Goal: Task Accomplishment & Management: Complete application form

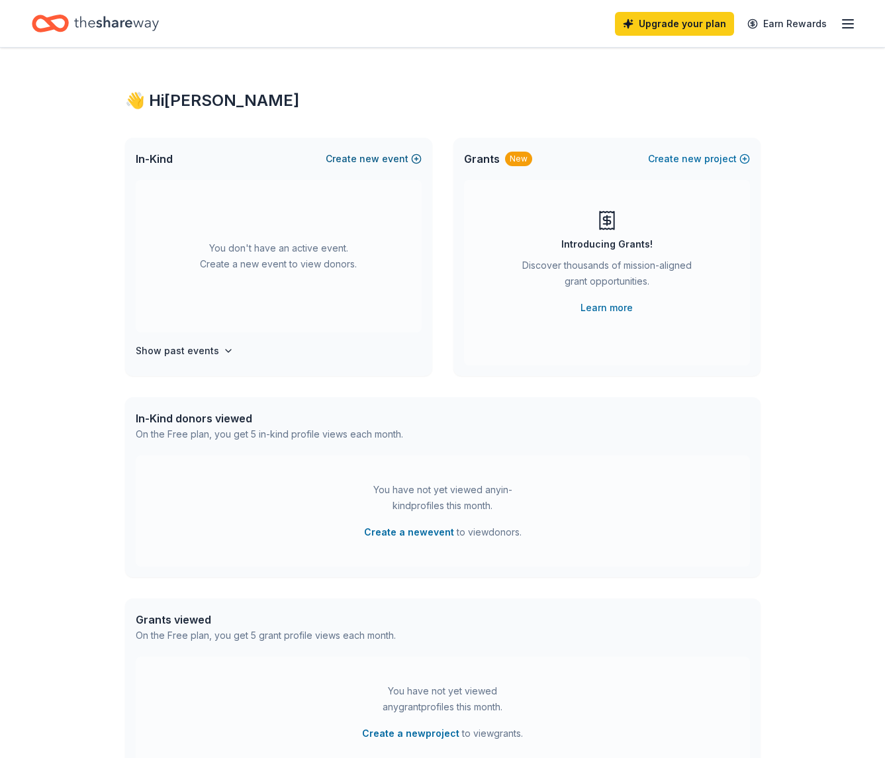
click at [399, 163] on button "Create new event" at bounding box center [374, 159] width 96 height 16
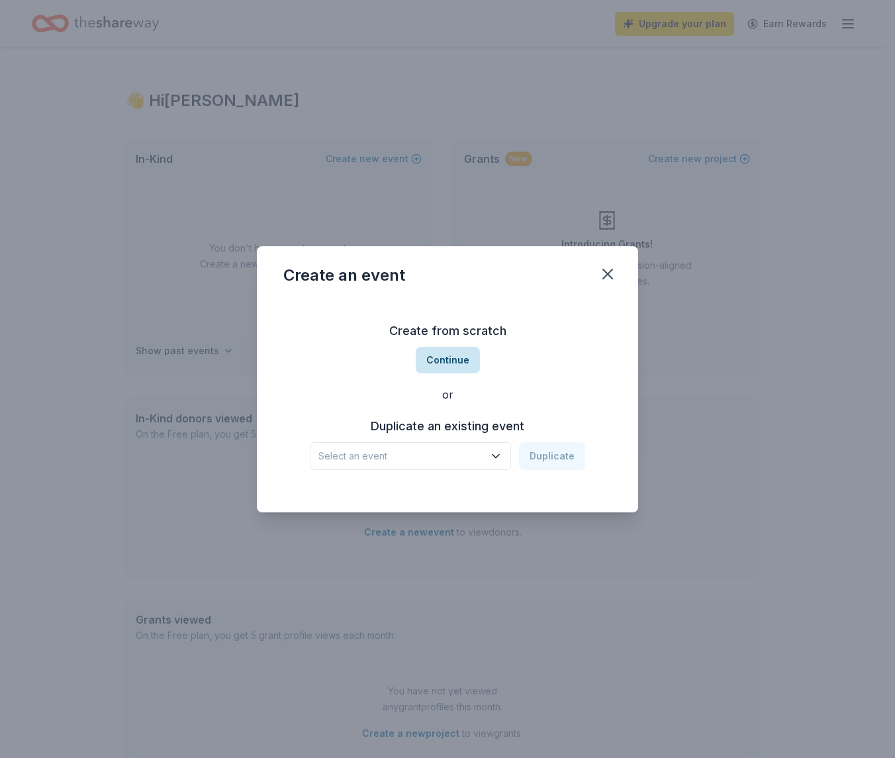
click at [443, 363] on button "Continue" at bounding box center [448, 360] width 64 height 26
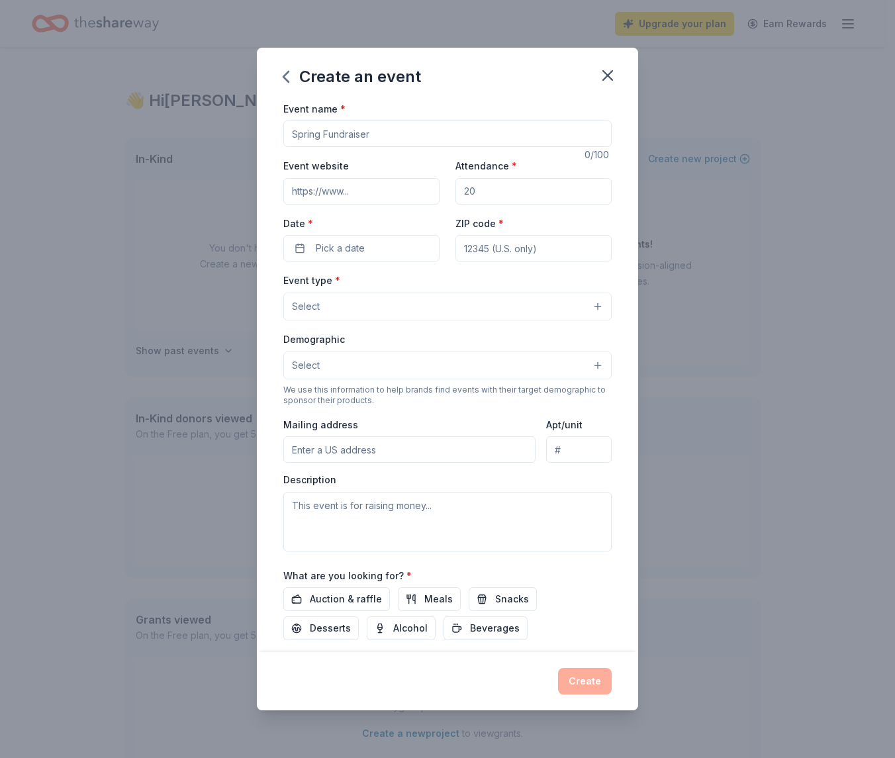
type input "F"
click at [336, 134] on input "Winter Choir Fundraiser" at bounding box center [447, 133] width 328 height 26
type input "Winter Vocal Music Fundraiser"
click at [313, 185] on input "Event website" at bounding box center [361, 191] width 156 height 26
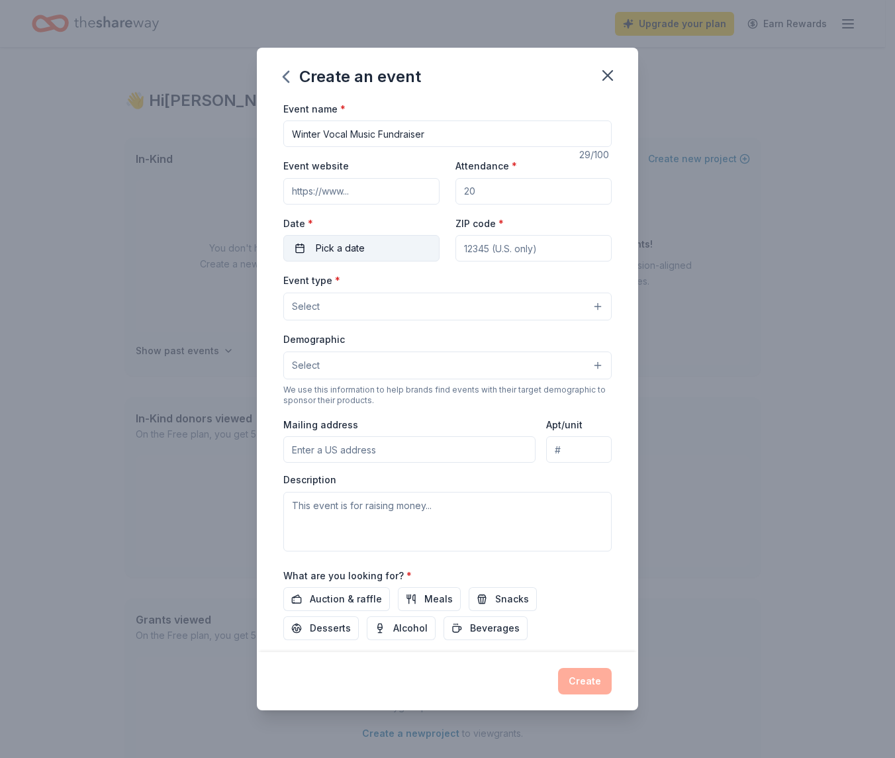
click at [332, 245] on span "Pick a date" at bounding box center [340, 248] width 49 height 16
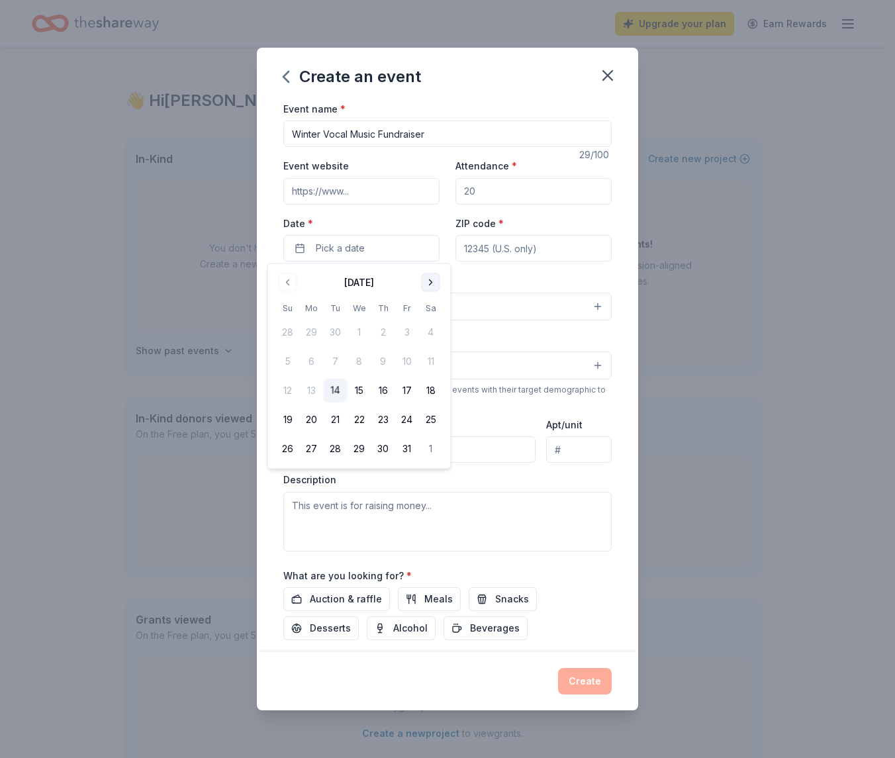
click at [433, 281] on button "Go to next month" at bounding box center [431, 282] width 19 height 19
click at [360, 360] on button "10" at bounding box center [359, 361] width 24 height 24
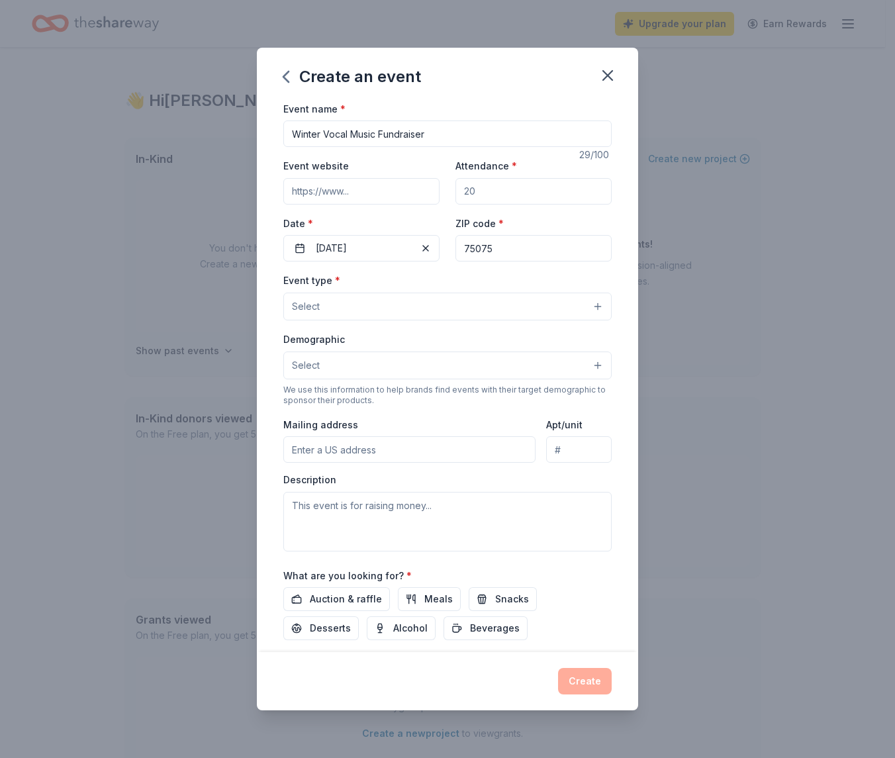
type input "75075"
click at [445, 297] on button "Select" at bounding box center [447, 306] width 328 height 28
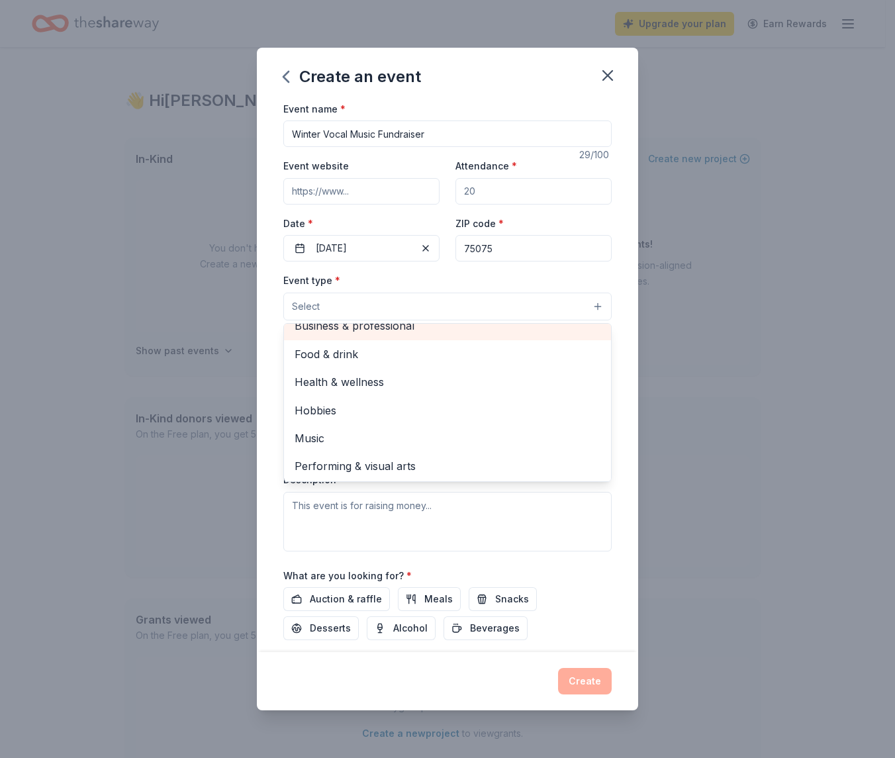
scroll to position [29, 0]
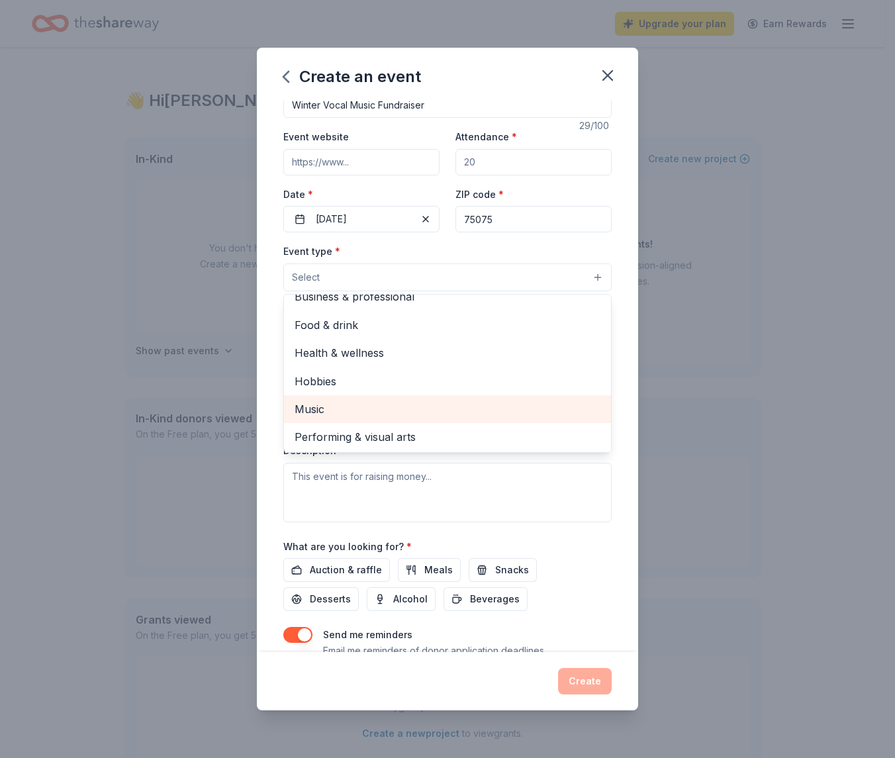
click at [424, 405] on span "Music" at bounding box center [447, 408] width 306 height 17
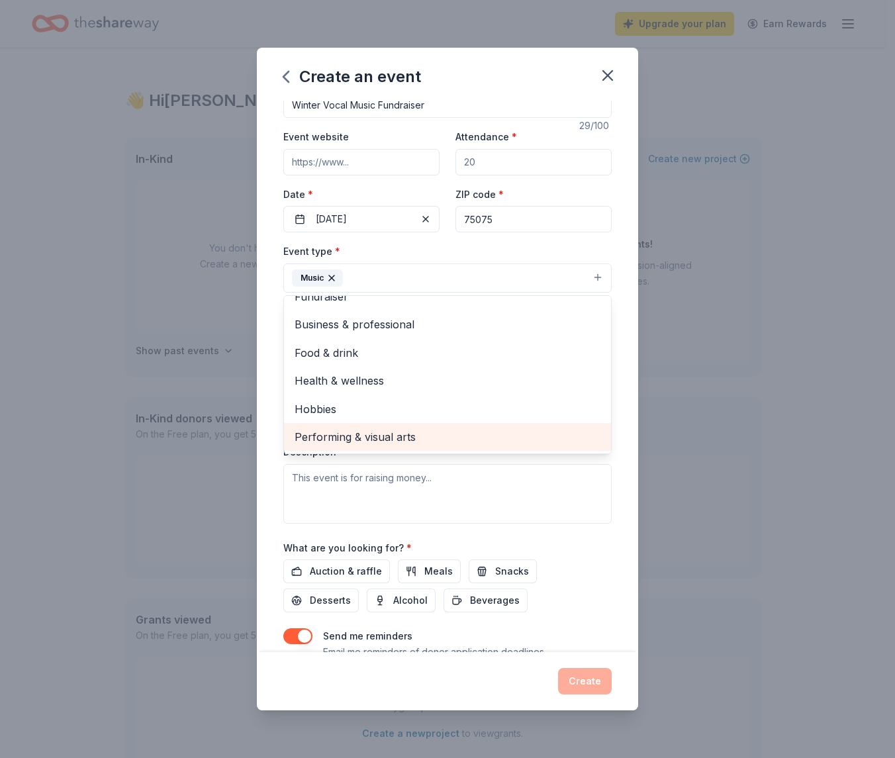
scroll to position [15, 0]
click at [411, 430] on span "Performing & visual arts" at bounding box center [447, 437] width 306 height 17
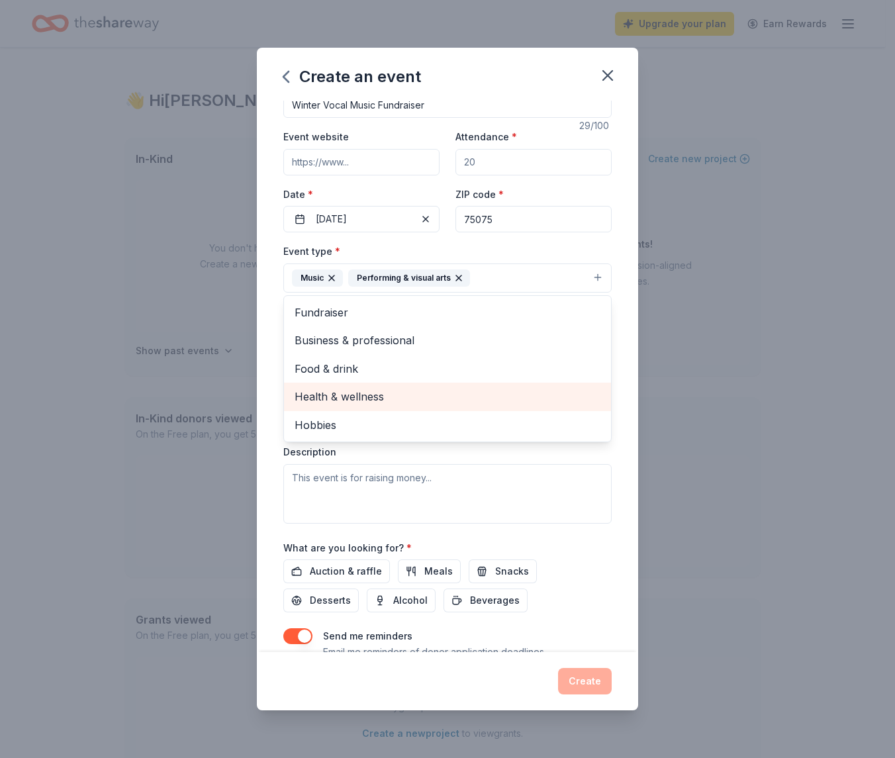
scroll to position [0, 0]
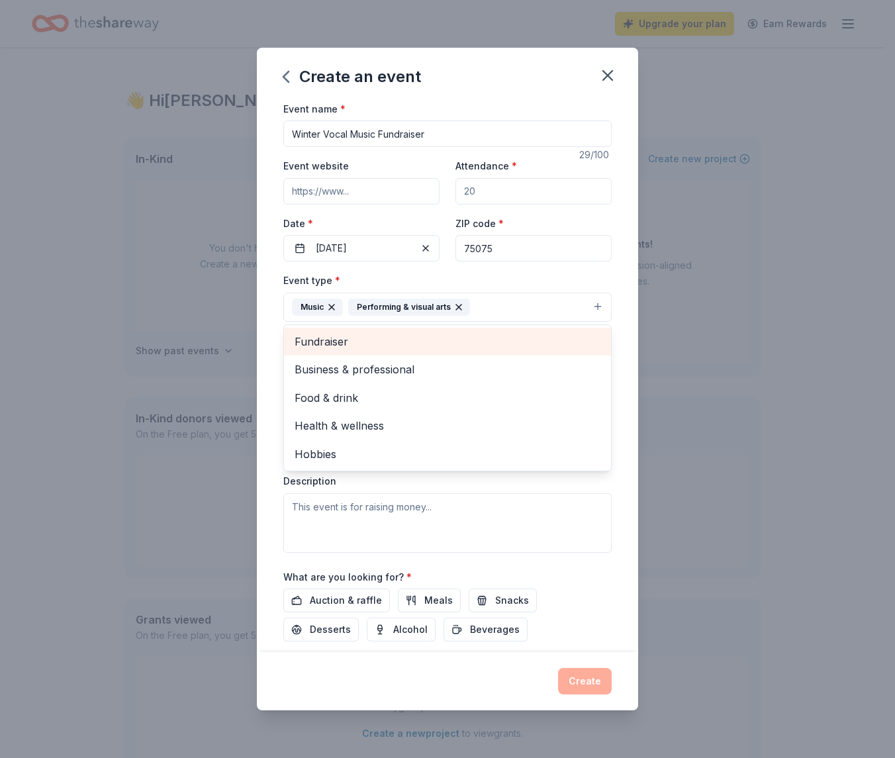
click at [427, 343] on span "Fundraiser" at bounding box center [447, 341] width 306 height 17
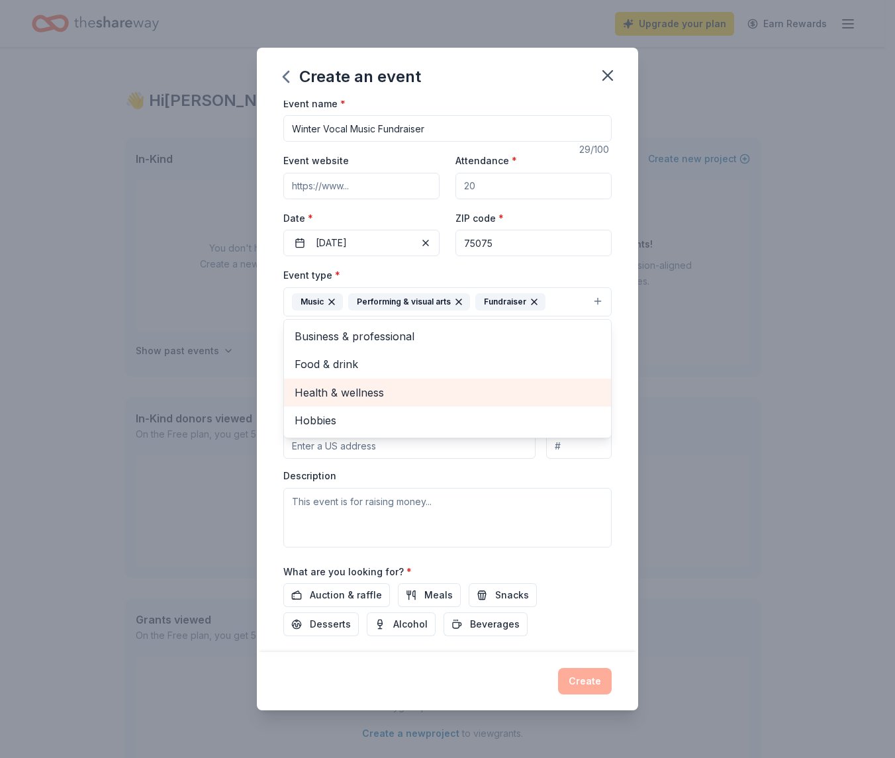
scroll to position [9, 0]
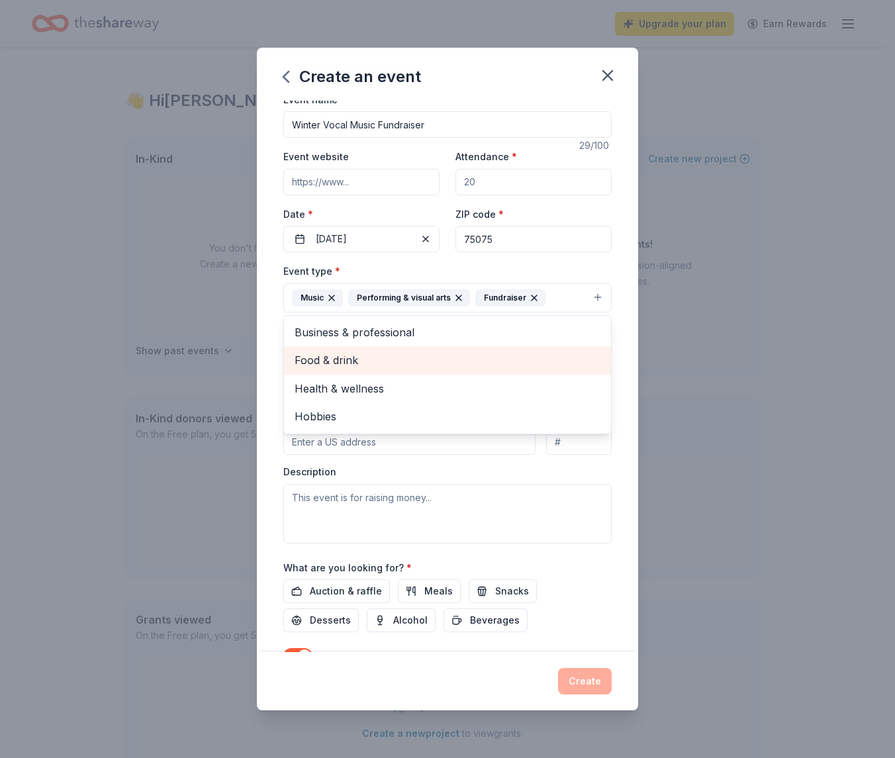
click at [504, 351] on span "Food & drink" at bounding box center [447, 359] width 306 height 17
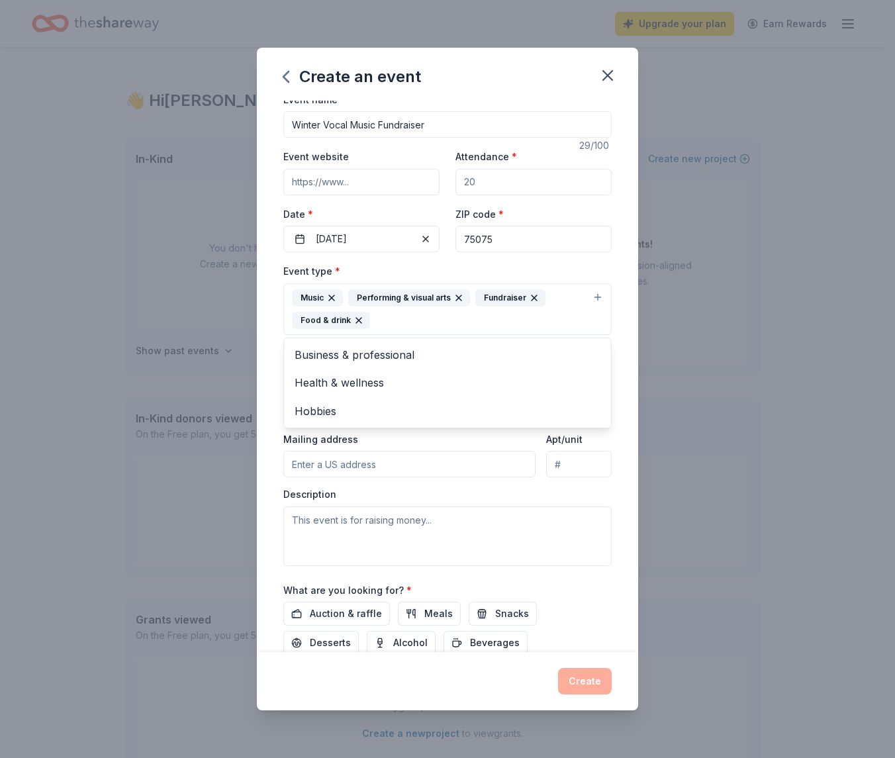
click at [613, 251] on div "Event name * Winter Vocal Music Fundraiser 29 /100 Event website Attendance * D…" at bounding box center [447, 377] width 381 height 552
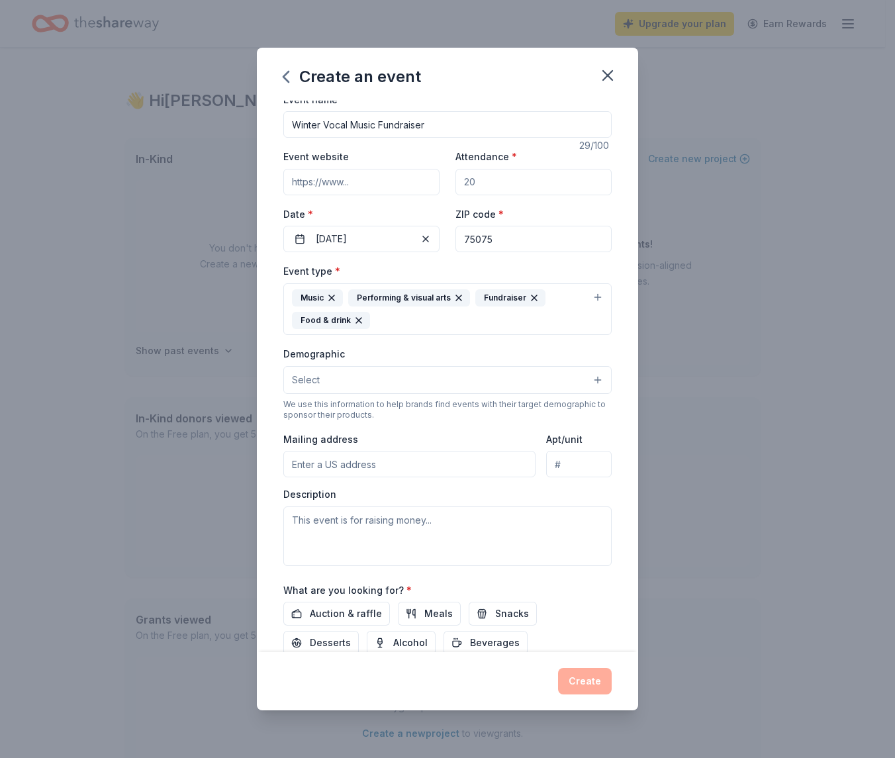
click at [406, 377] on button "Select" at bounding box center [447, 380] width 328 height 28
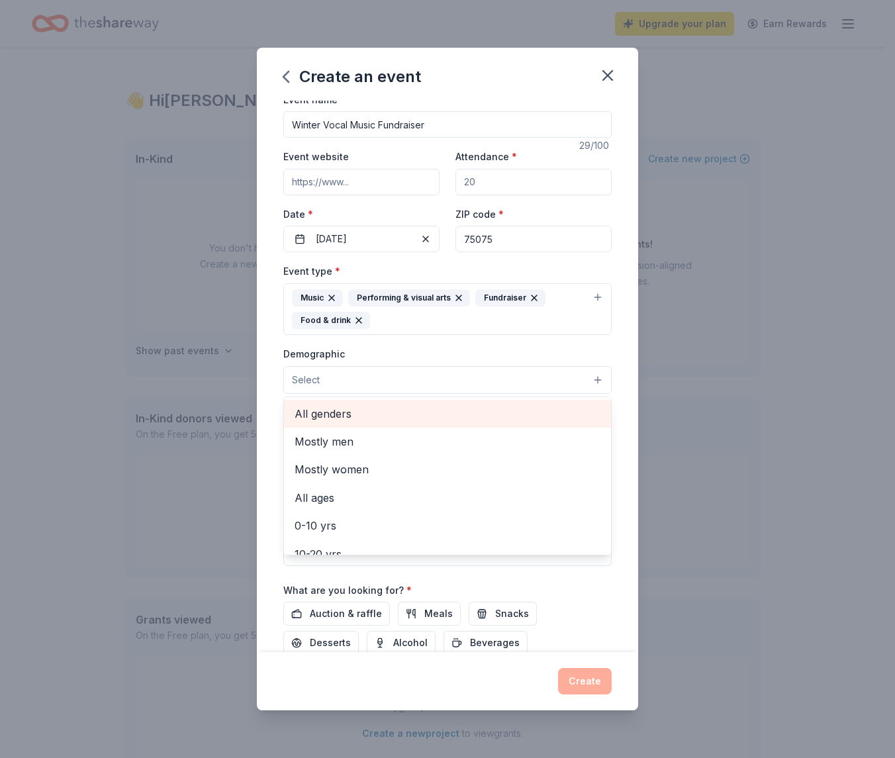
click at [399, 406] on span "All genders" at bounding box center [447, 413] width 306 height 17
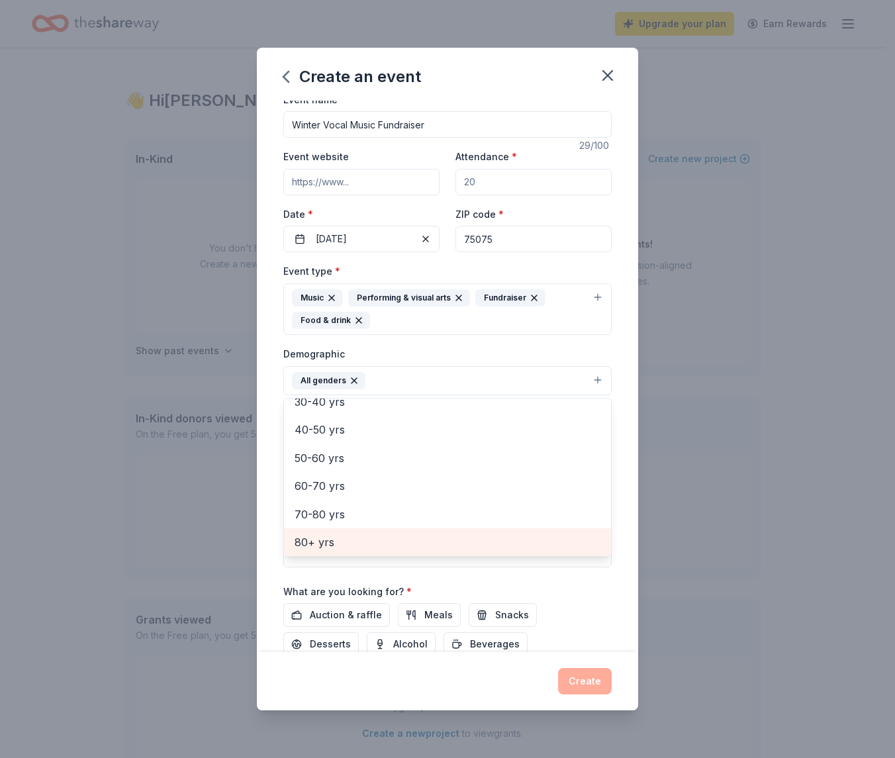
scroll to position [87, 0]
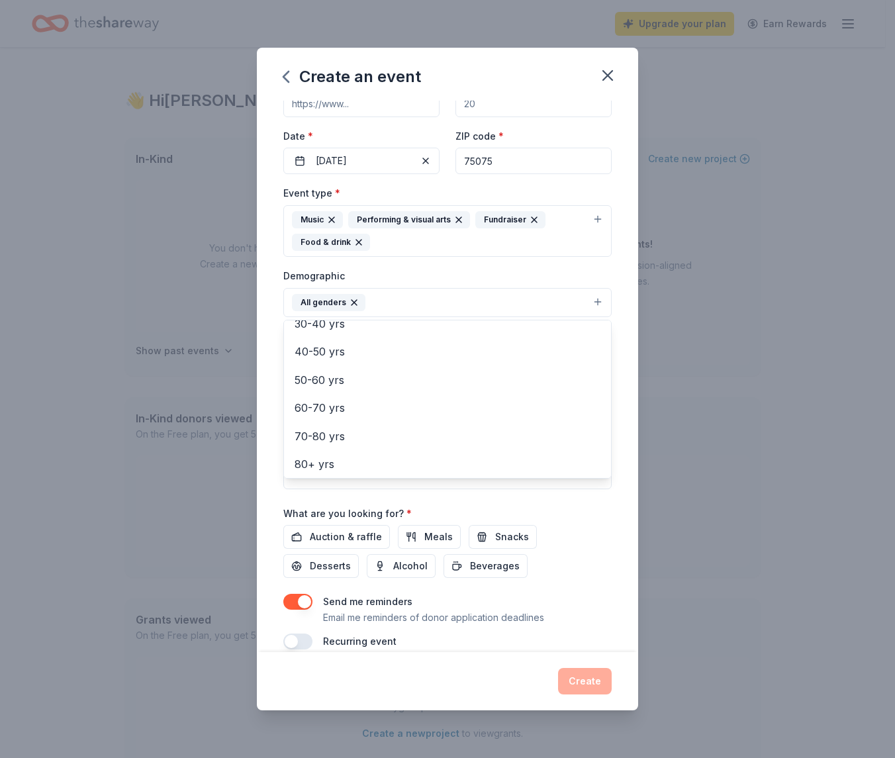
click at [611, 372] on div "Event name * Winter Vocal Music Fundraiser 29 /100 Event website Attendance * D…" at bounding box center [447, 377] width 381 height 552
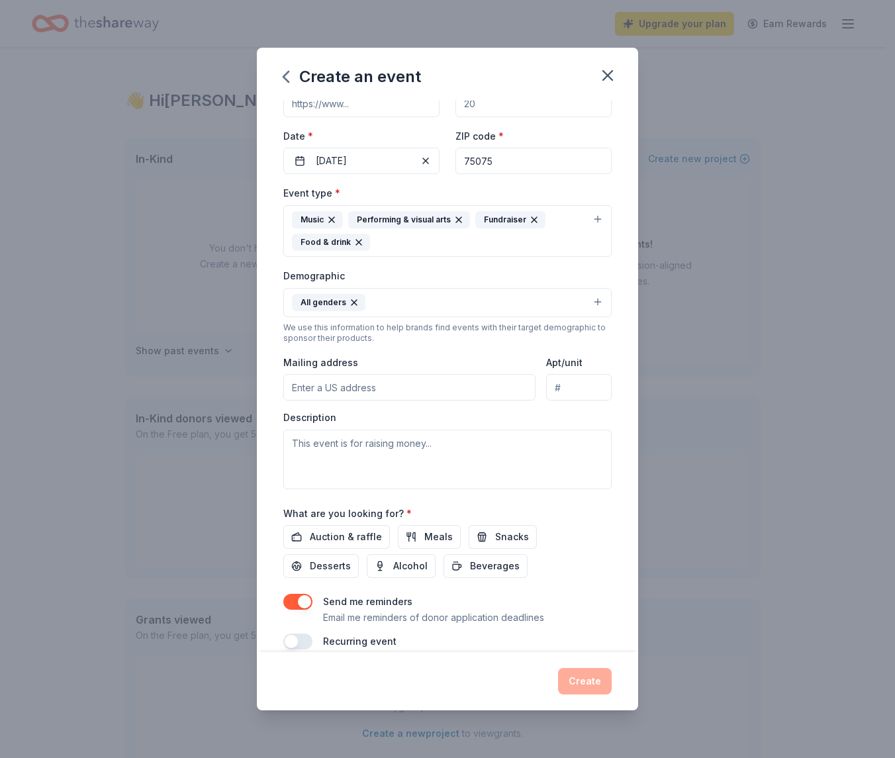
click at [588, 297] on button "All genders" at bounding box center [447, 302] width 328 height 29
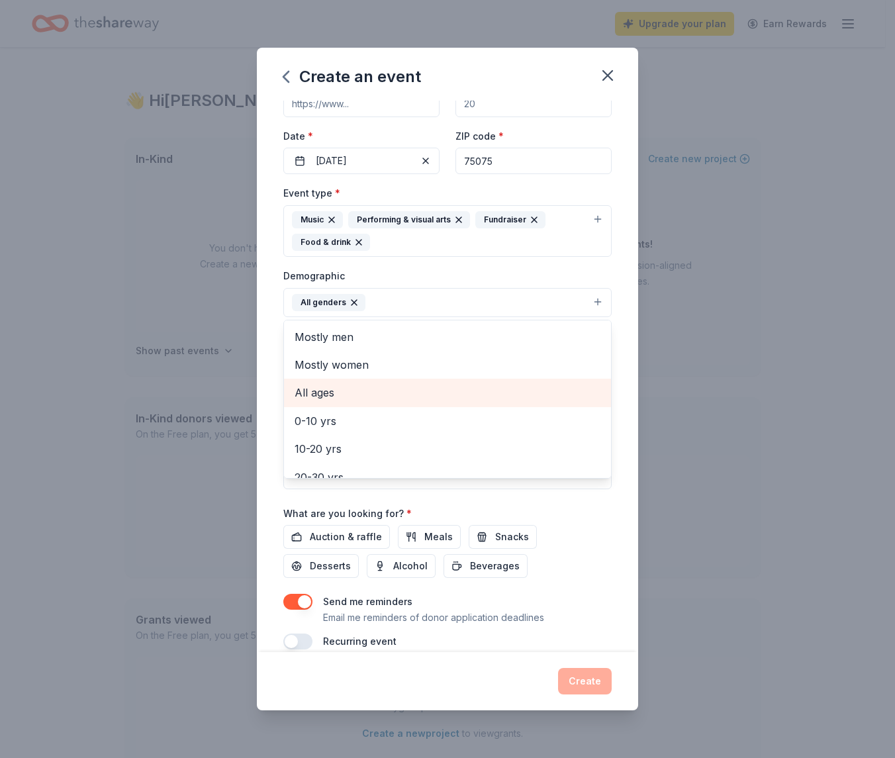
click at [416, 399] on div "All ages" at bounding box center [447, 393] width 327 height 28
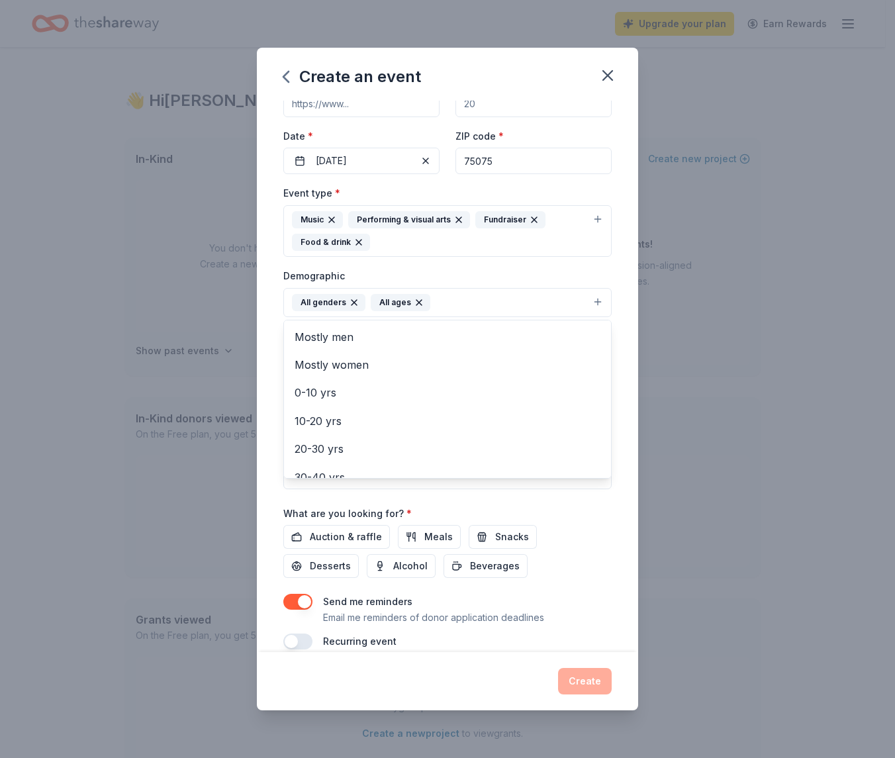
click at [611, 415] on div "Event name * Winter Vocal Music Fundraiser 29 /100 Event website Attendance * D…" at bounding box center [447, 377] width 381 height 552
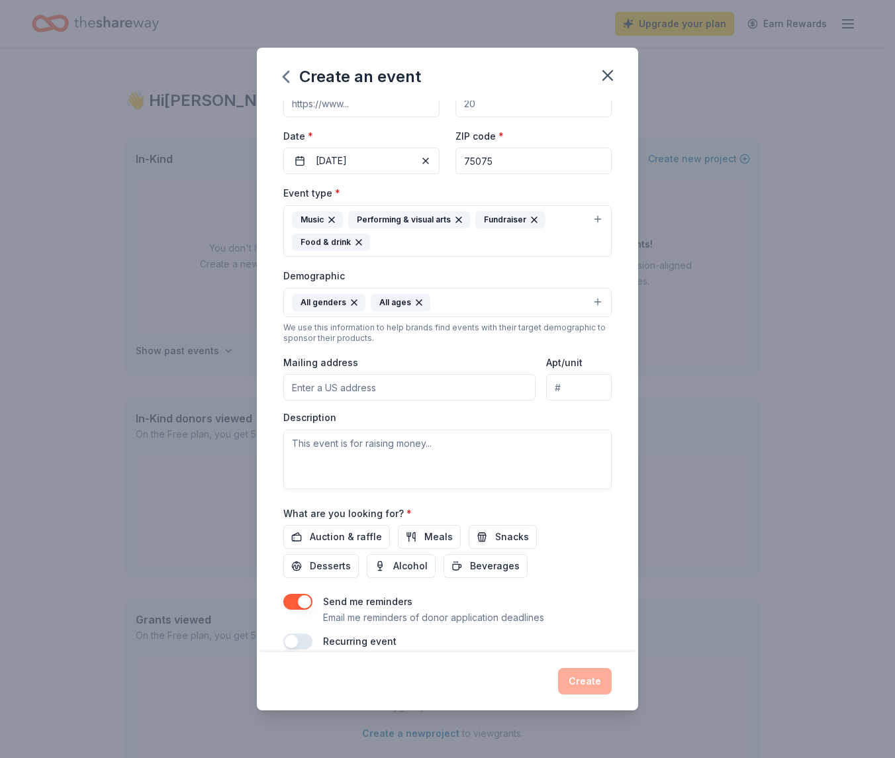
scroll to position [0, 0]
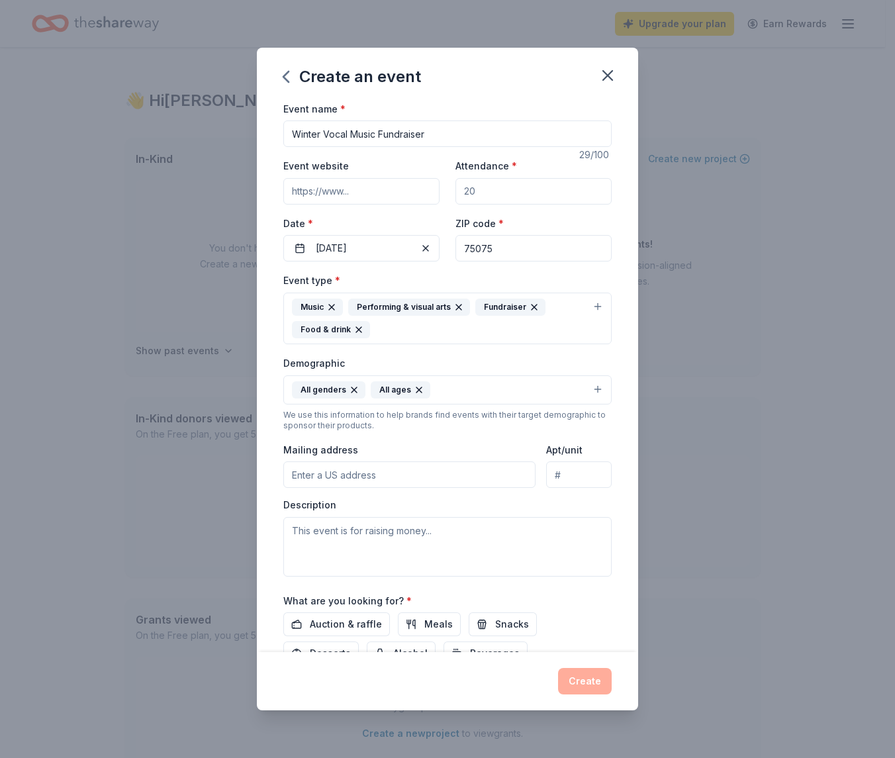
click at [482, 183] on input "Attendance *" at bounding box center [533, 191] width 156 height 26
type input "200"
click at [437, 465] on input "4347 W Northwest Hwy" at bounding box center [409, 474] width 252 height 26
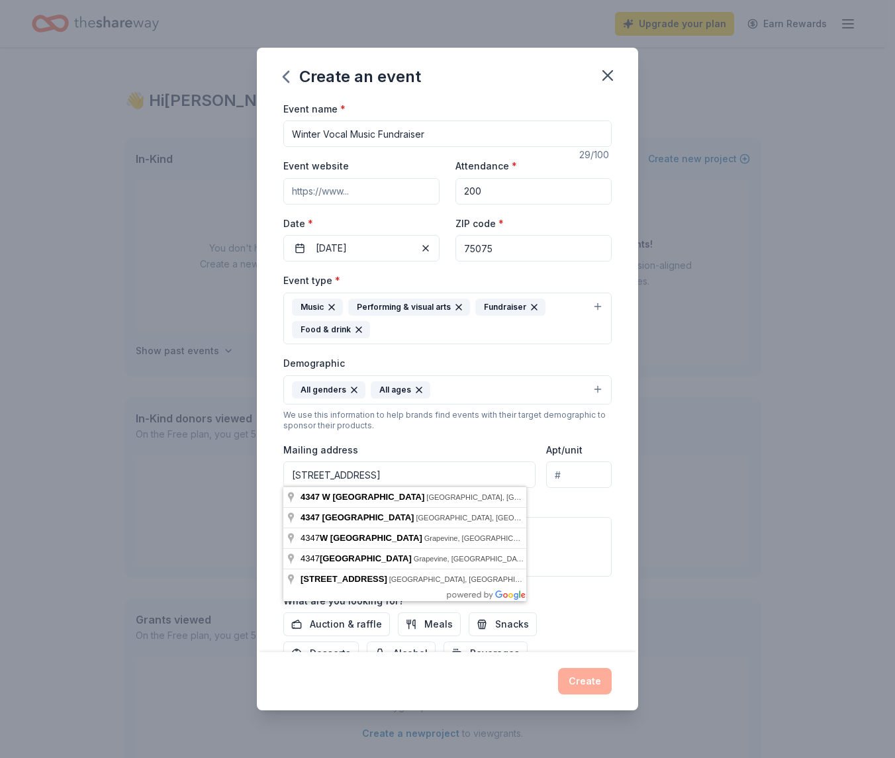
click at [437, 470] on input "4347 W Northwest Hwy" at bounding box center [409, 474] width 252 height 26
type input "4347 W Northwest Hwy"
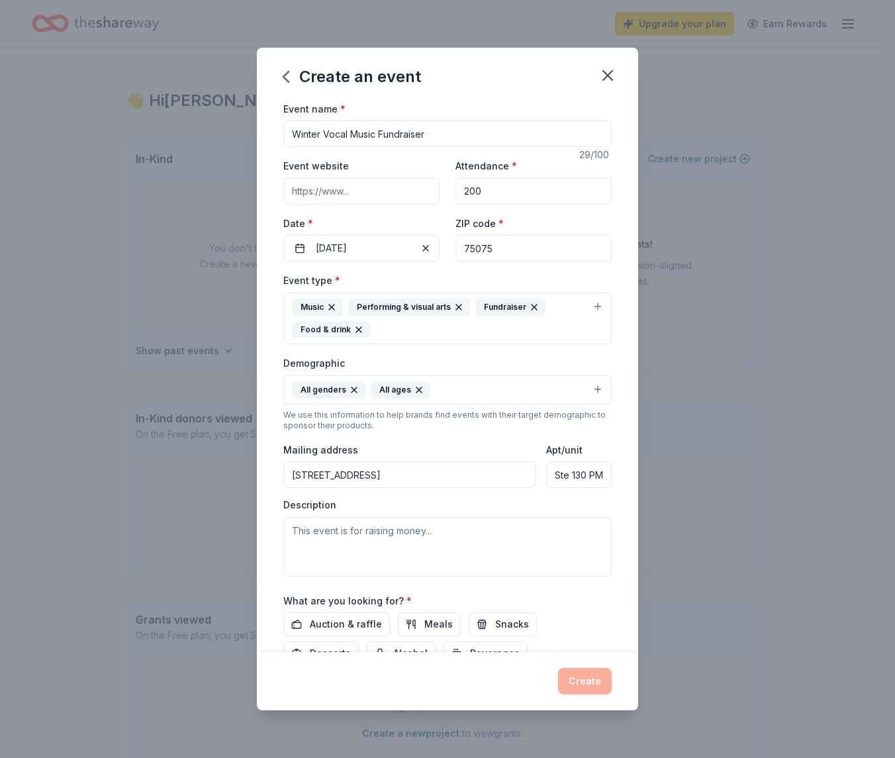
type input "Ste 130 PMB 341"
click at [420, 474] on input "4347 W Northwest Hwy" at bounding box center [409, 474] width 252 height 26
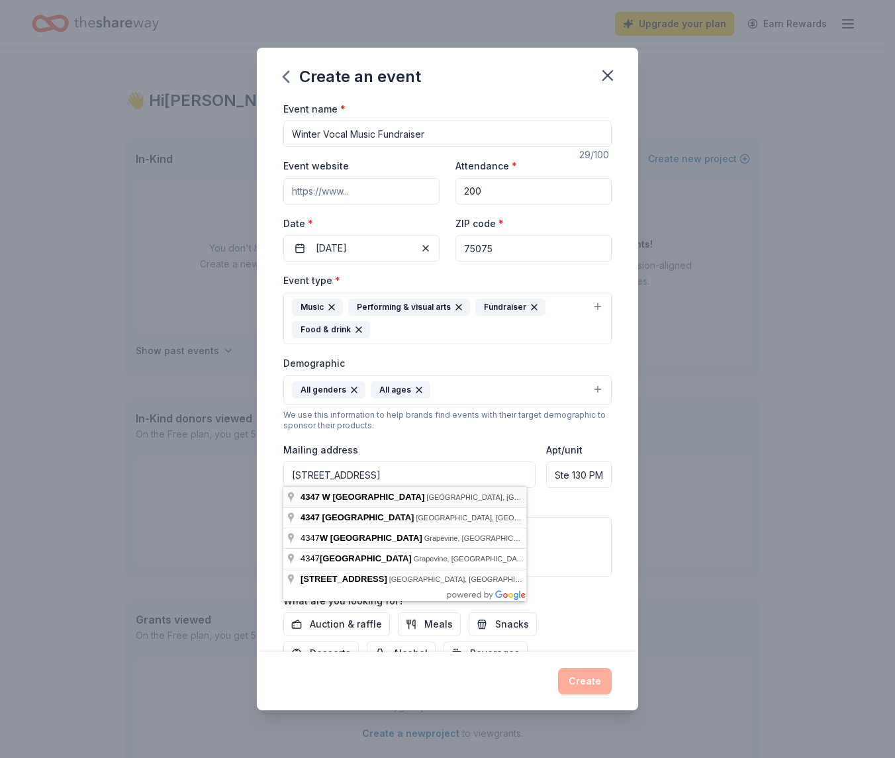
type input "4347 West Northwest Highway, Dallas, TX, 75220"
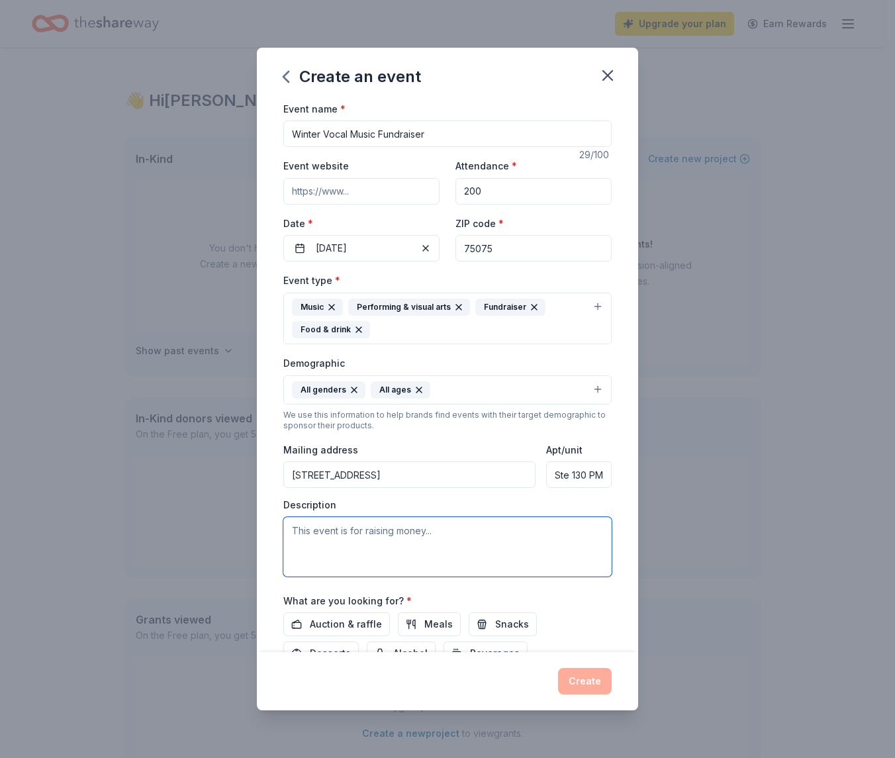
click at [421, 517] on textarea at bounding box center [447, 547] width 328 height 60
click at [557, 541] on textarea "This event is for the High School Choir to raise funds to travel to competition…" at bounding box center [447, 547] width 328 height 60
click at [508, 564] on textarea "This event is for the High School Choir to raise funds to travel to competition…" at bounding box center [447, 547] width 328 height 60
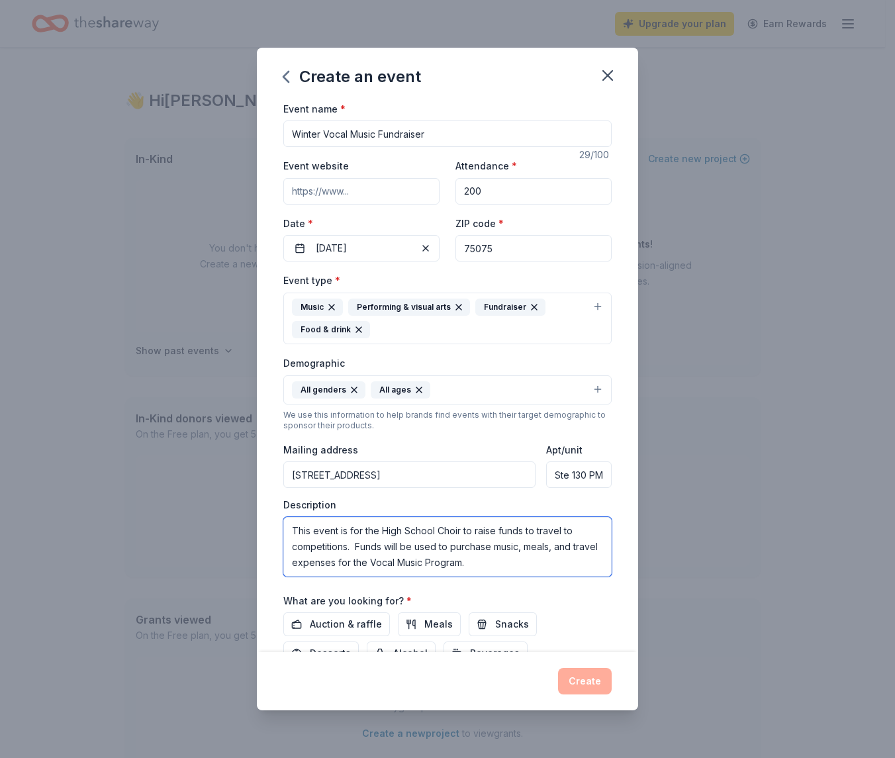
click at [449, 528] on textarea "This event is for the High School Choir to raise funds to travel to competition…" at bounding box center [447, 547] width 328 height 60
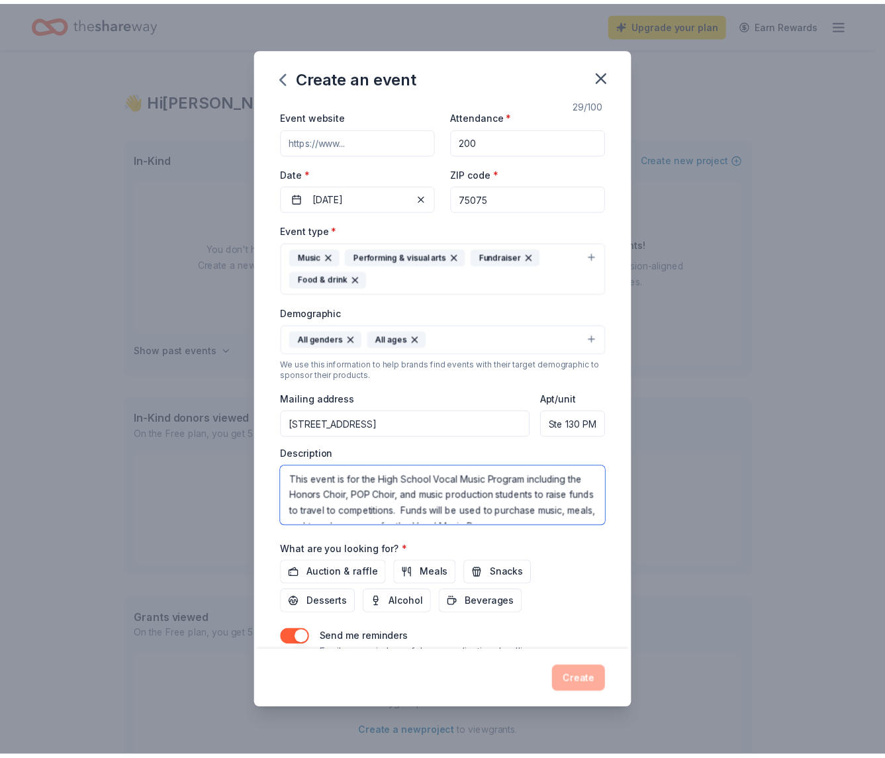
scroll to position [103, 0]
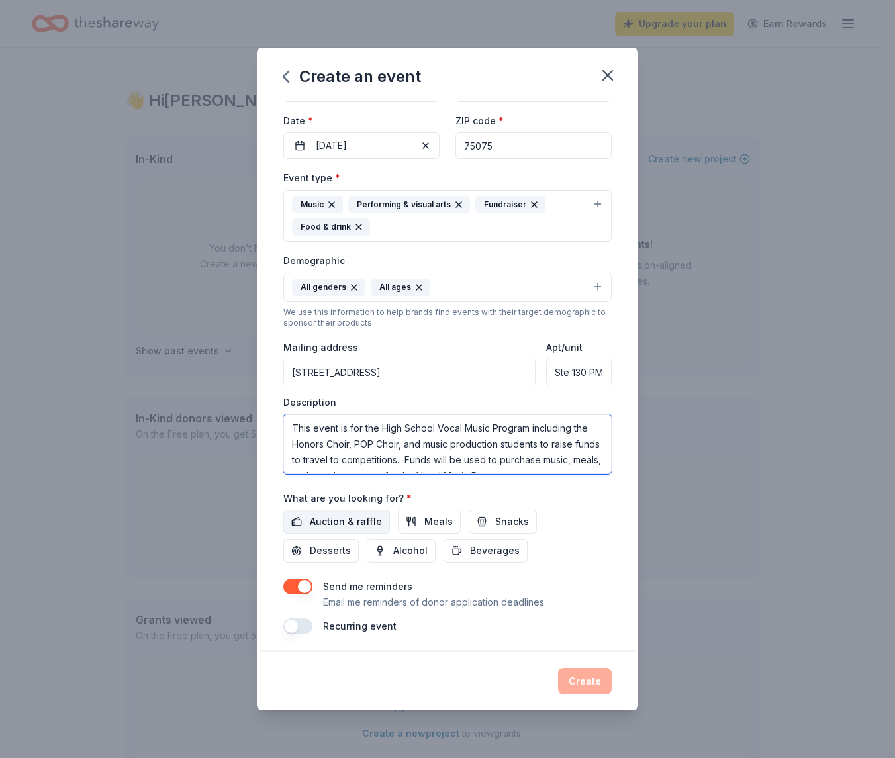
type textarea "This event is for the High School Vocal Music Program including the Honors Choi…"
click at [363, 514] on span "Auction & raffle" at bounding box center [346, 522] width 72 height 16
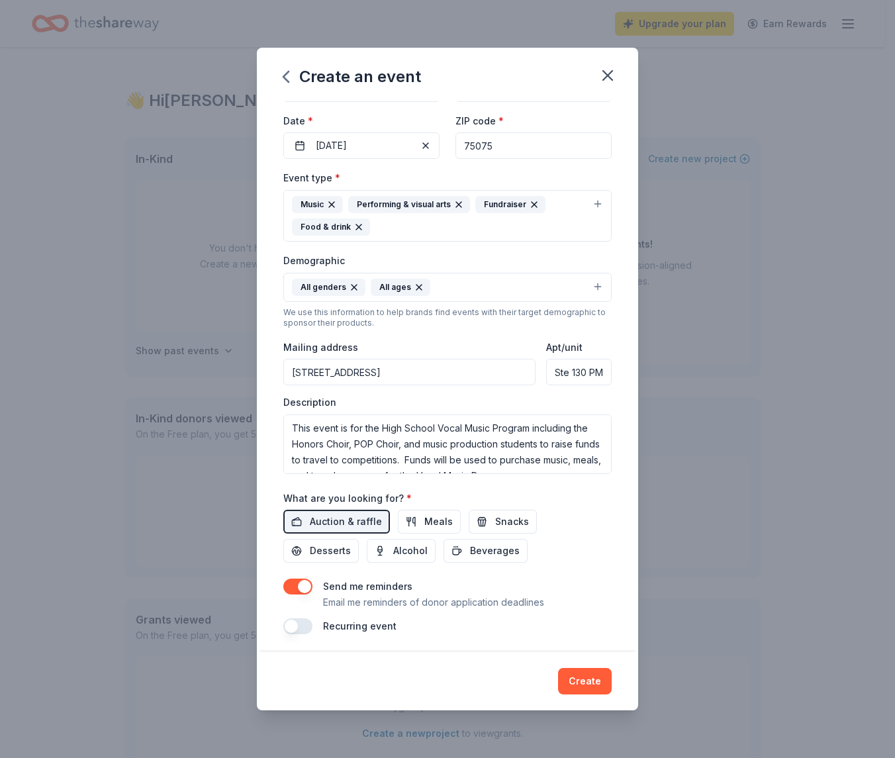
click at [458, 510] on div "Auction & raffle Meals Snacks Desserts Alcohol Beverages" at bounding box center [447, 536] width 328 height 53
click at [444, 517] on span "Meals" at bounding box center [438, 522] width 28 height 16
click at [488, 517] on button "Snacks" at bounding box center [503, 522] width 68 height 24
click at [480, 544] on span "Beverages" at bounding box center [495, 551] width 50 height 16
click at [314, 545] on span "Desserts" at bounding box center [330, 551] width 41 height 16
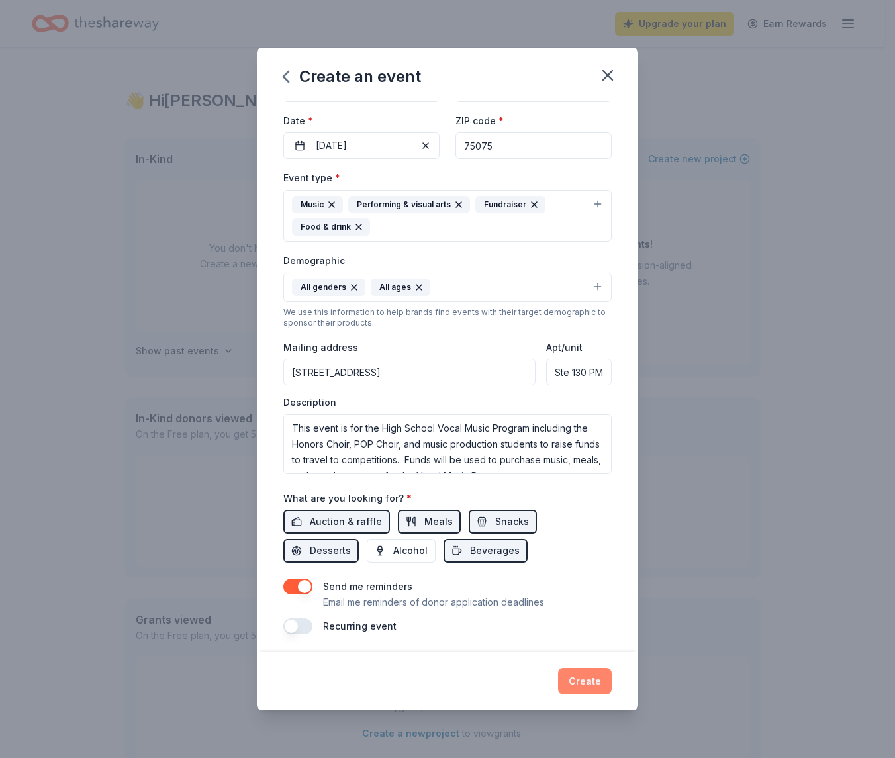
click at [585, 682] on button "Create" at bounding box center [585, 681] width 54 height 26
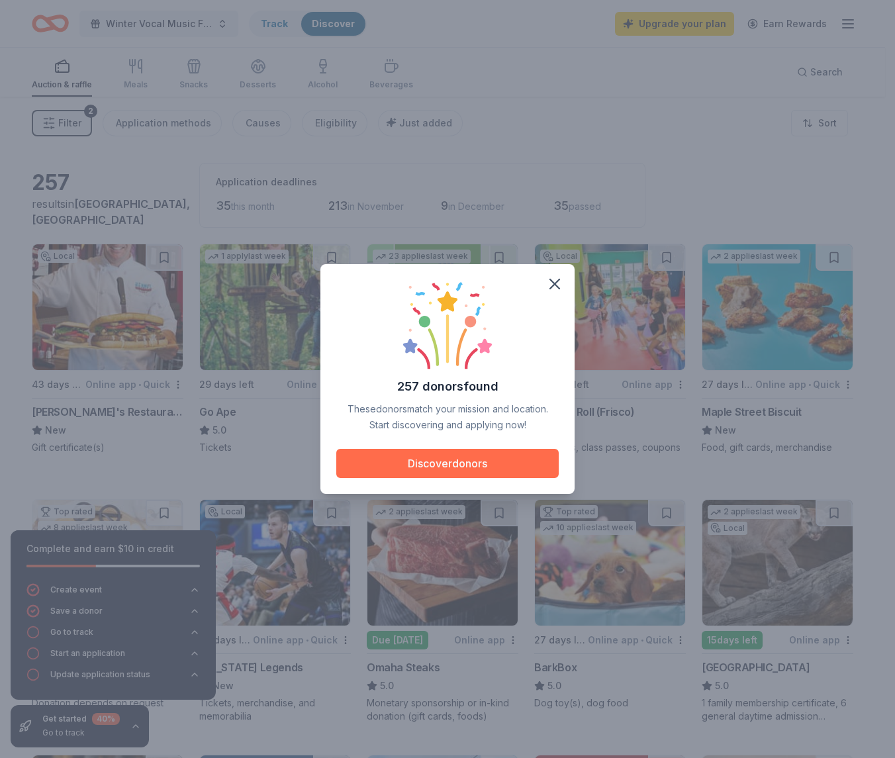
click at [537, 467] on button "Discover donors" at bounding box center [447, 463] width 222 height 29
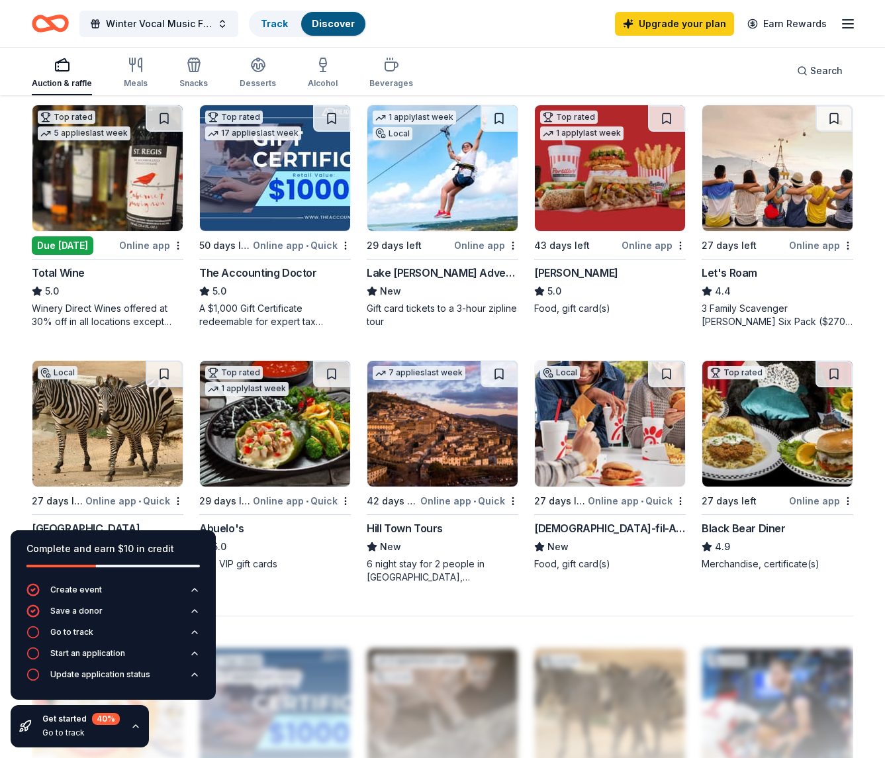
scroll to position [711, 0]
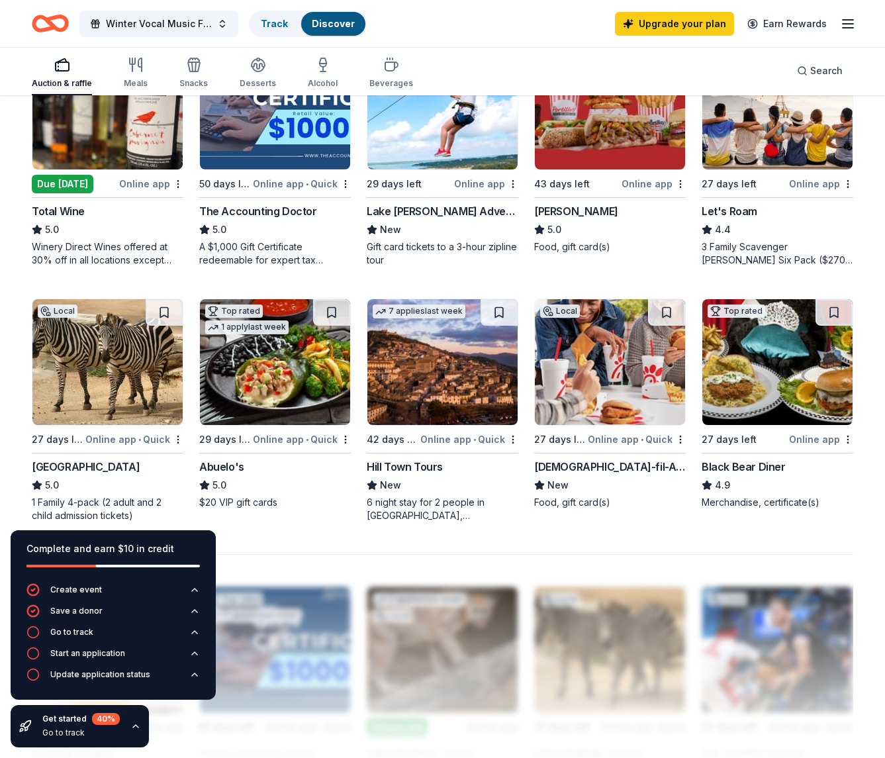
click at [584, 384] on img at bounding box center [610, 362] width 150 height 126
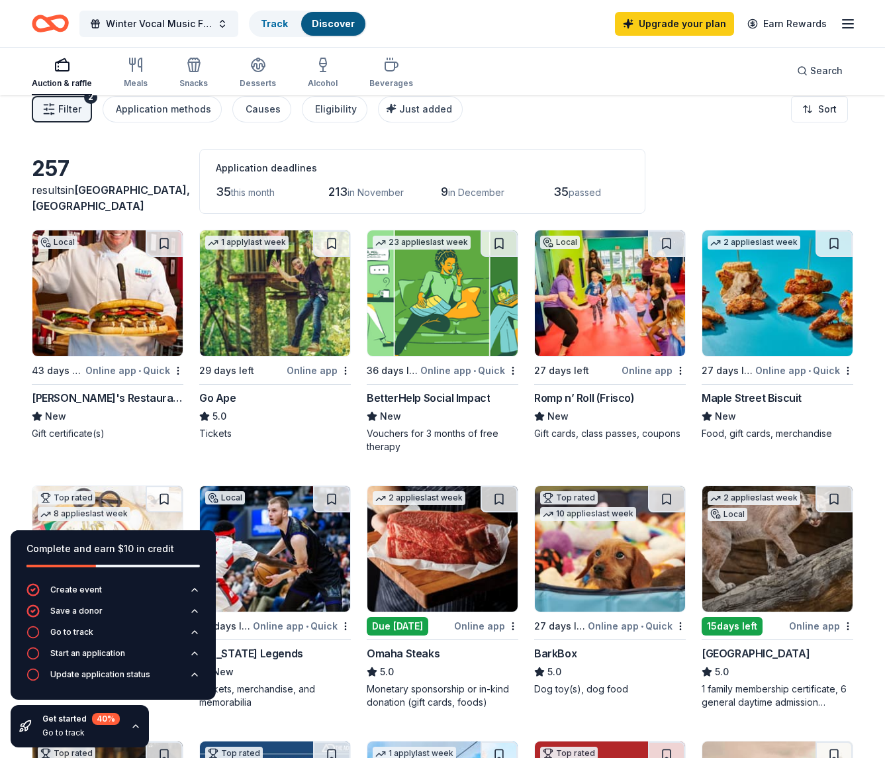
scroll to position [0, 0]
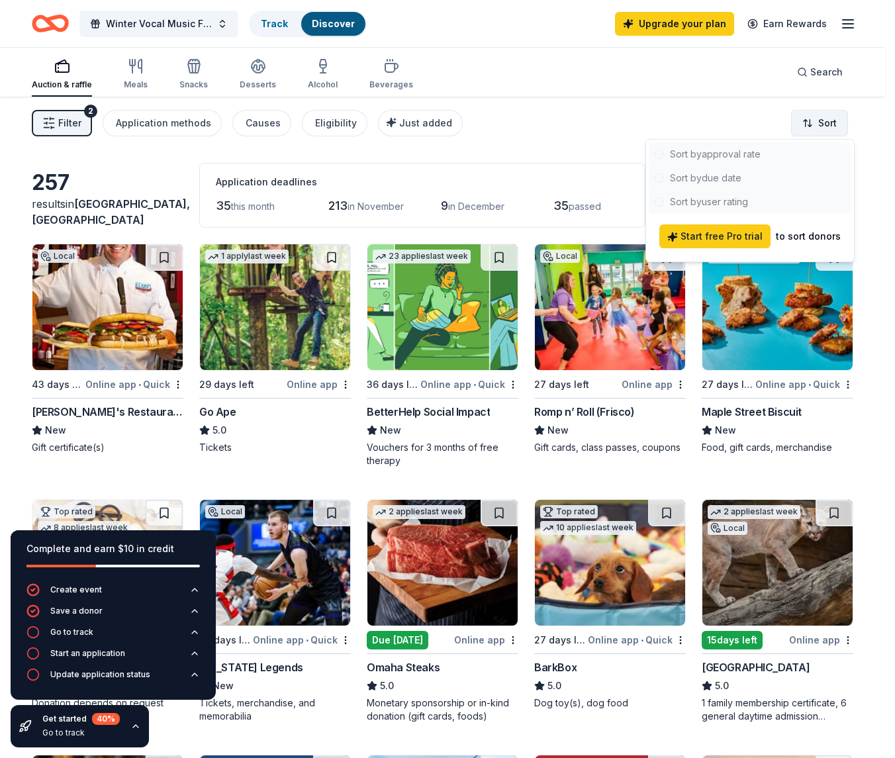
click at [815, 122] on html "Winter Vocal Music Fundraiser Track Discover Upgrade your plan Earn Rewards Auc…" at bounding box center [447, 379] width 895 height 758
click at [584, 187] on html "Winter Vocal Music Fundraiser Track Discover Upgrade your plan Earn Rewards Auc…" at bounding box center [447, 379] width 895 height 758
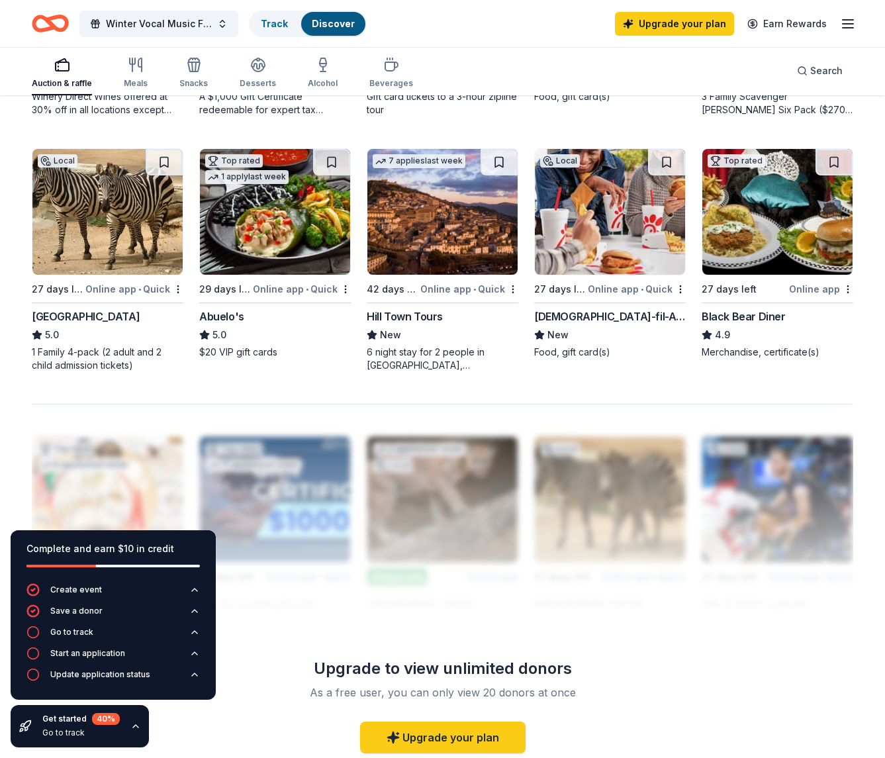
scroll to position [741, 0]
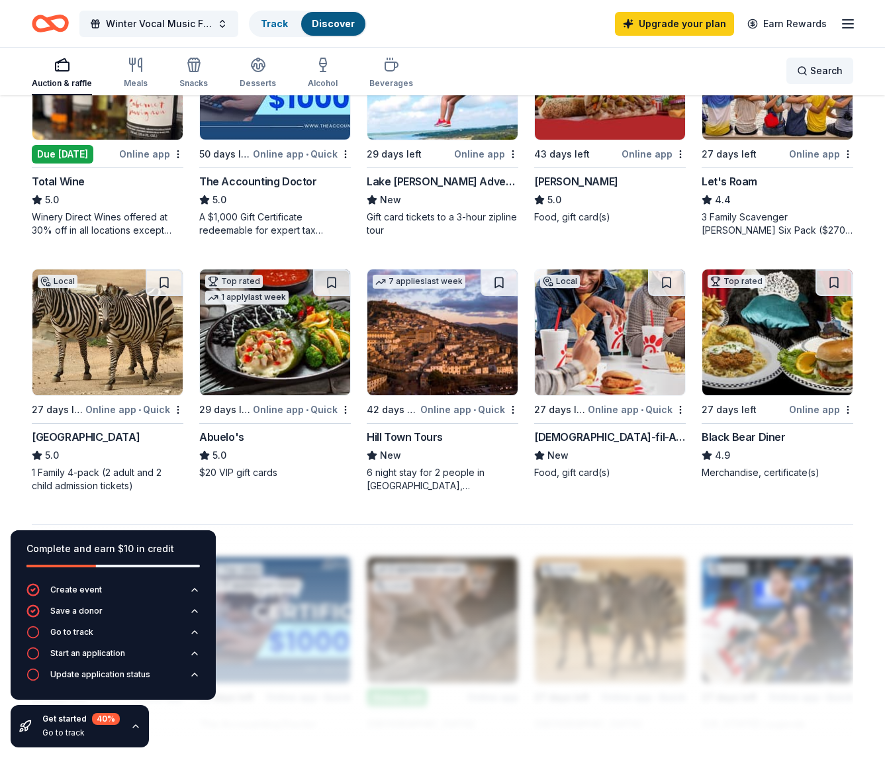
click at [812, 67] on span "Search" at bounding box center [826, 71] width 32 height 16
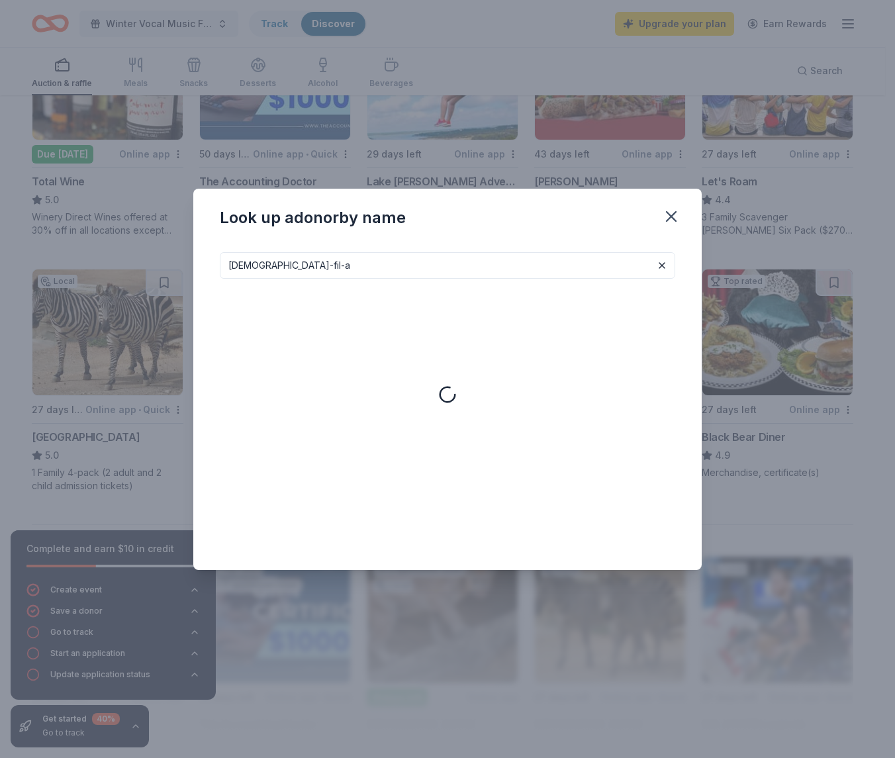
type input "Chick-fil-a"
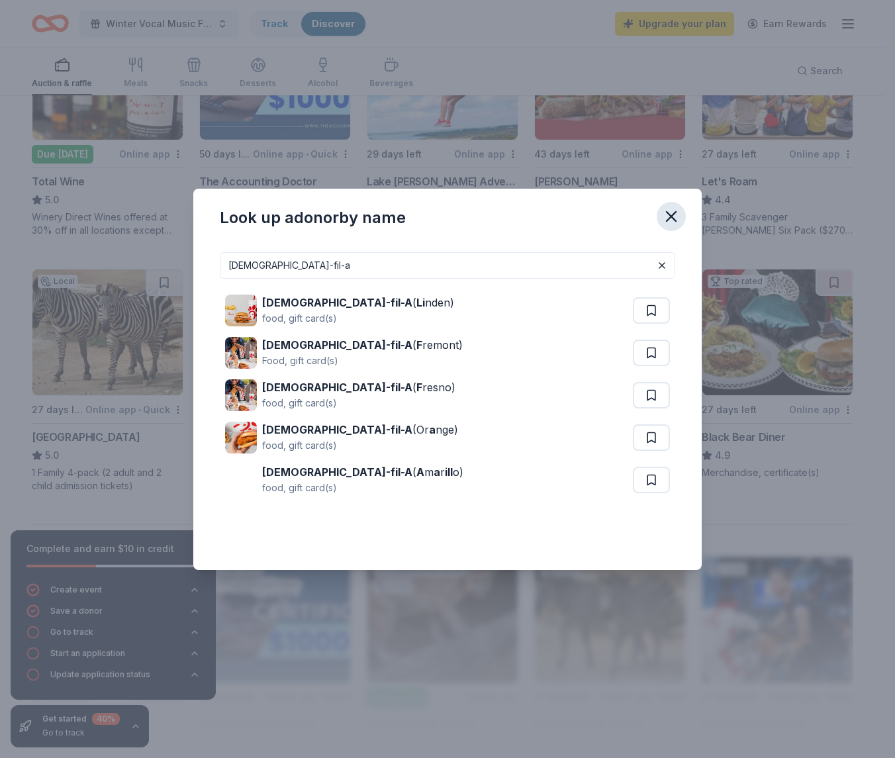
click at [674, 216] on icon "button" at bounding box center [671, 216] width 19 height 19
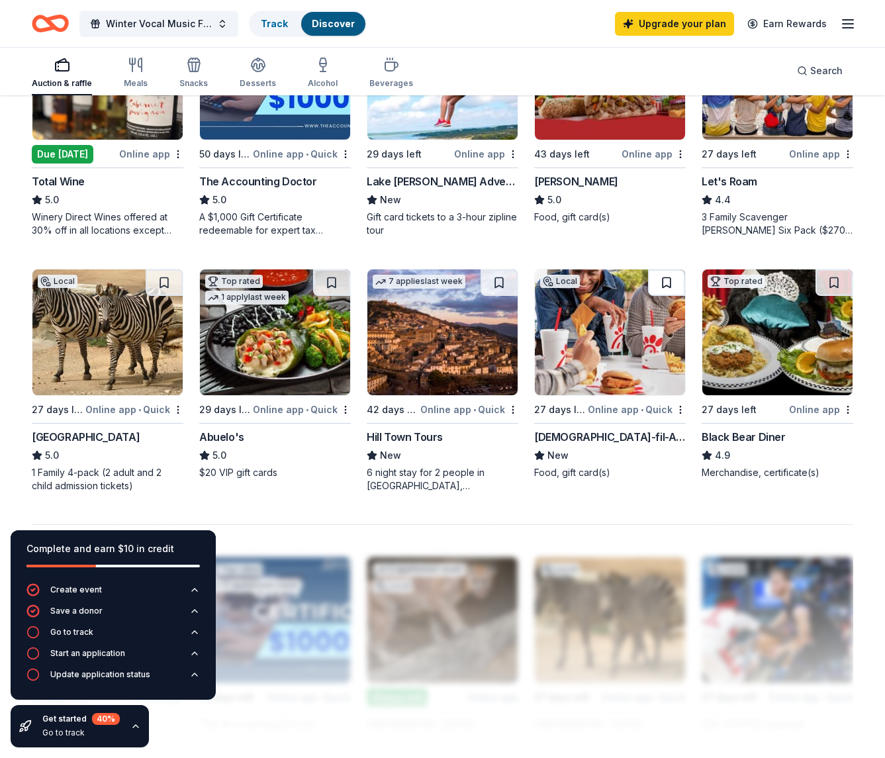
click at [670, 285] on button at bounding box center [666, 282] width 37 height 26
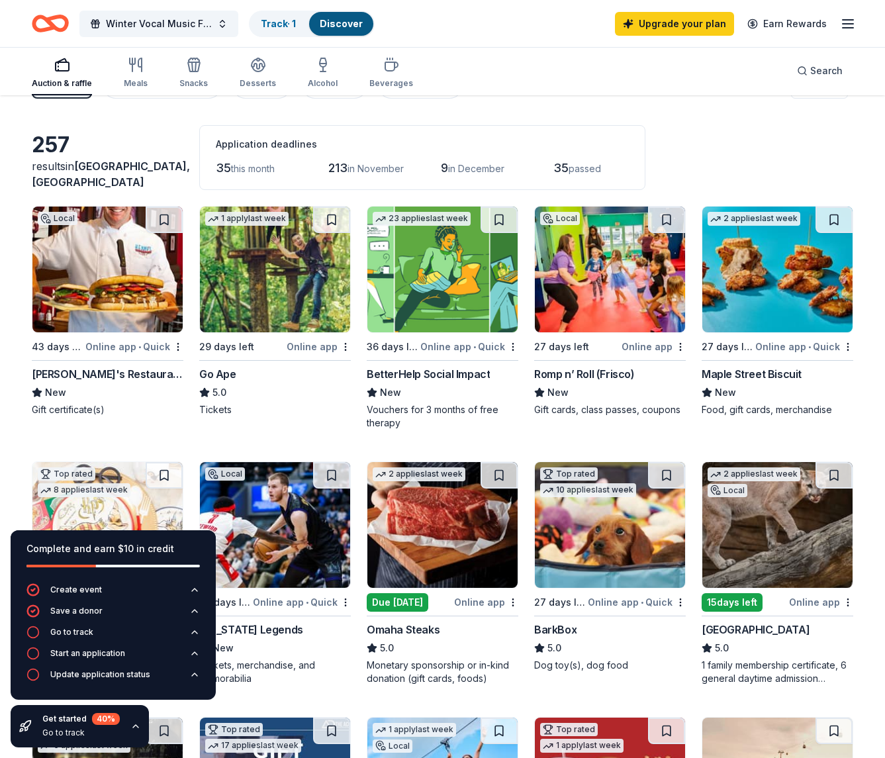
scroll to position [0, 0]
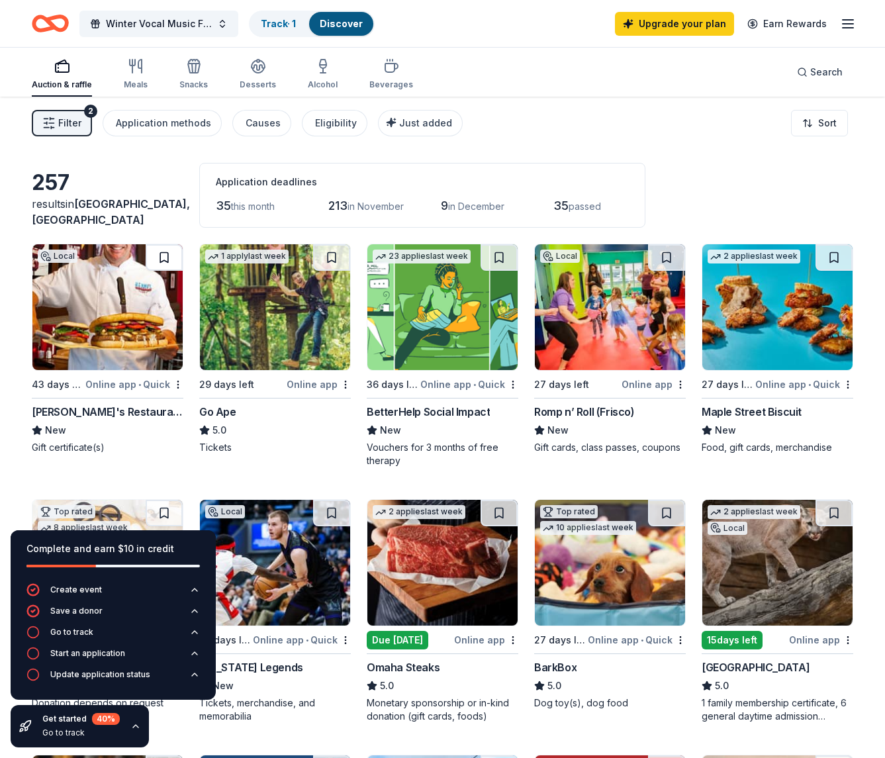
click at [165, 261] on button at bounding box center [164, 257] width 37 height 26
click at [121, 304] on img at bounding box center [107, 307] width 150 height 126
click at [132, 65] on icon "button" at bounding box center [132, 63] width 5 height 6
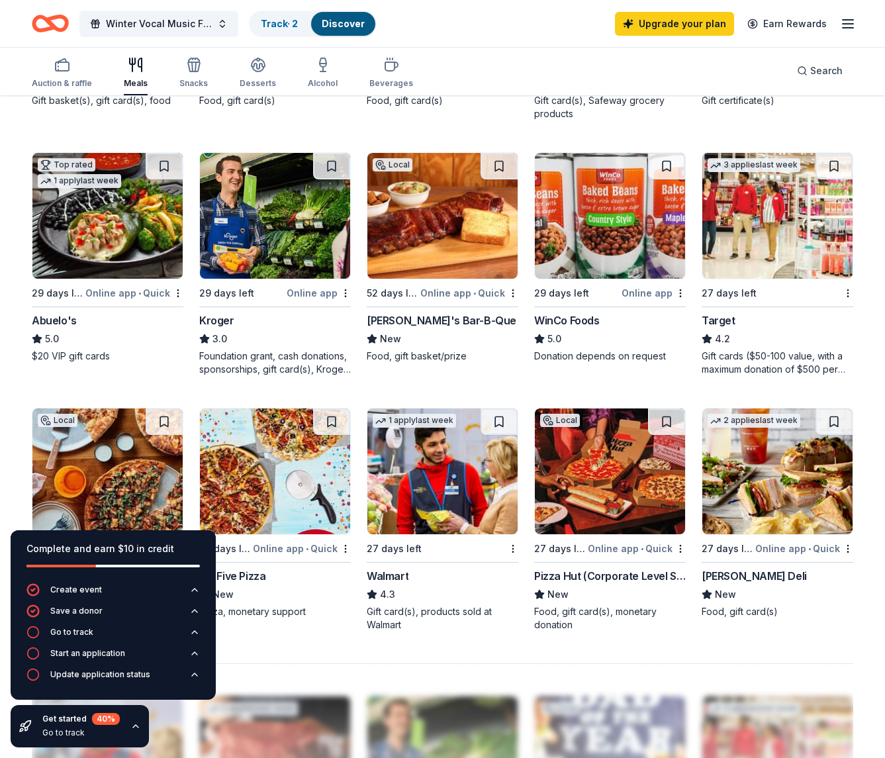
scroll to position [600, 0]
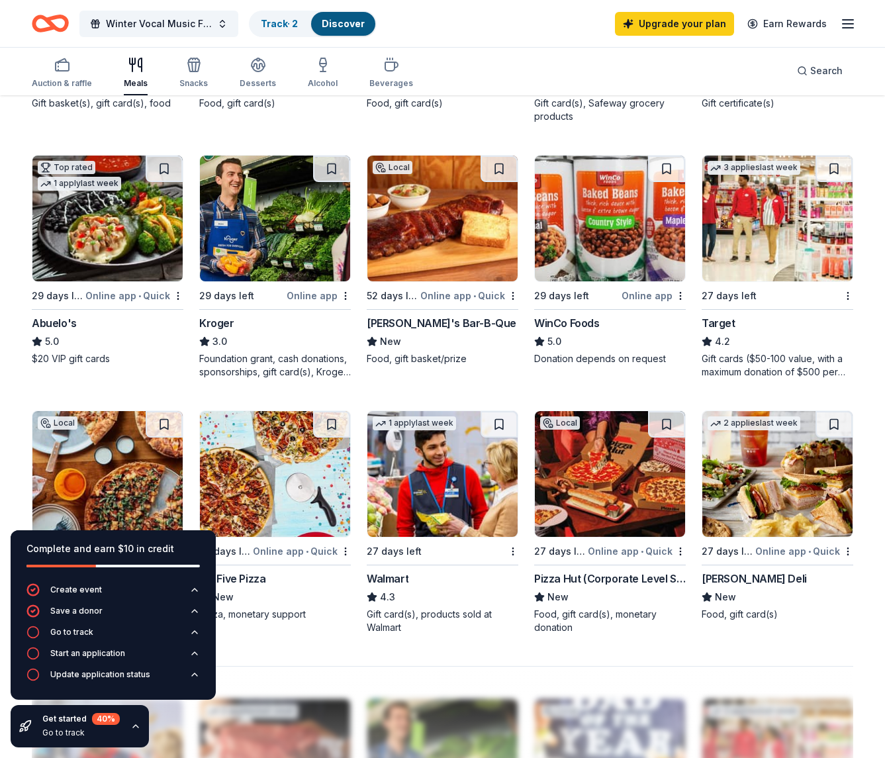
click at [773, 252] on img at bounding box center [777, 219] width 150 height 126
click at [330, 171] on button at bounding box center [331, 169] width 37 height 26
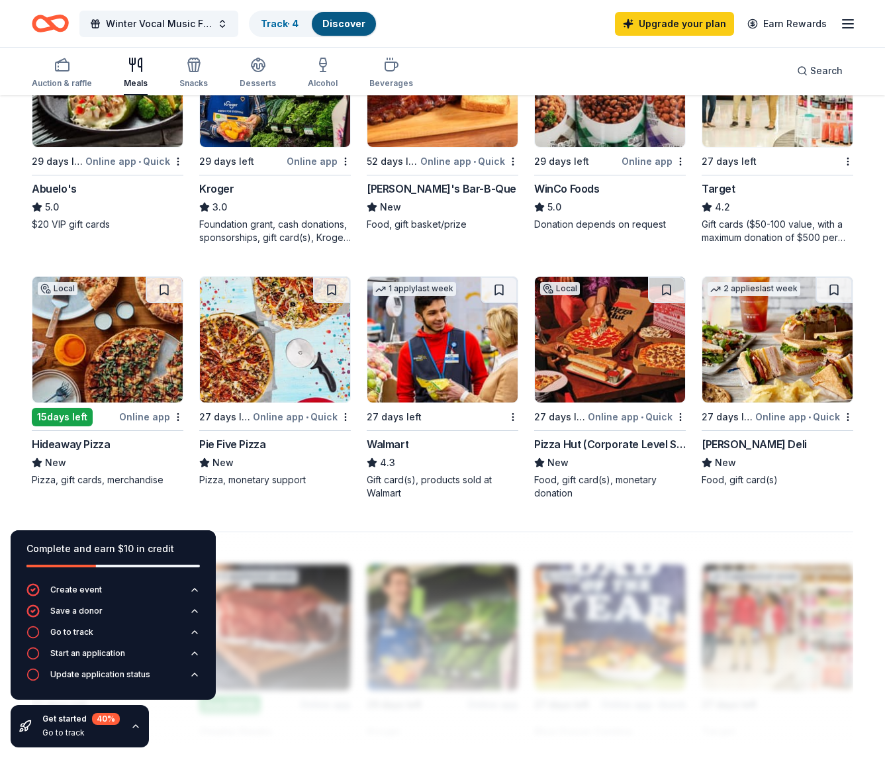
scroll to position [789, 0]
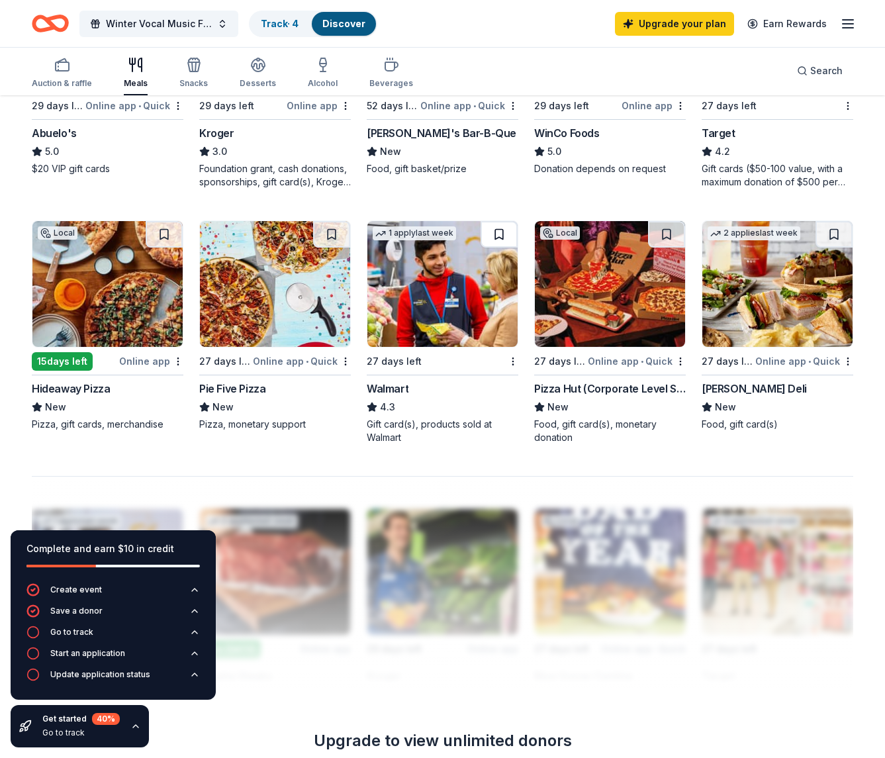
click at [494, 234] on button at bounding box center [498, 234] width 37 height 26
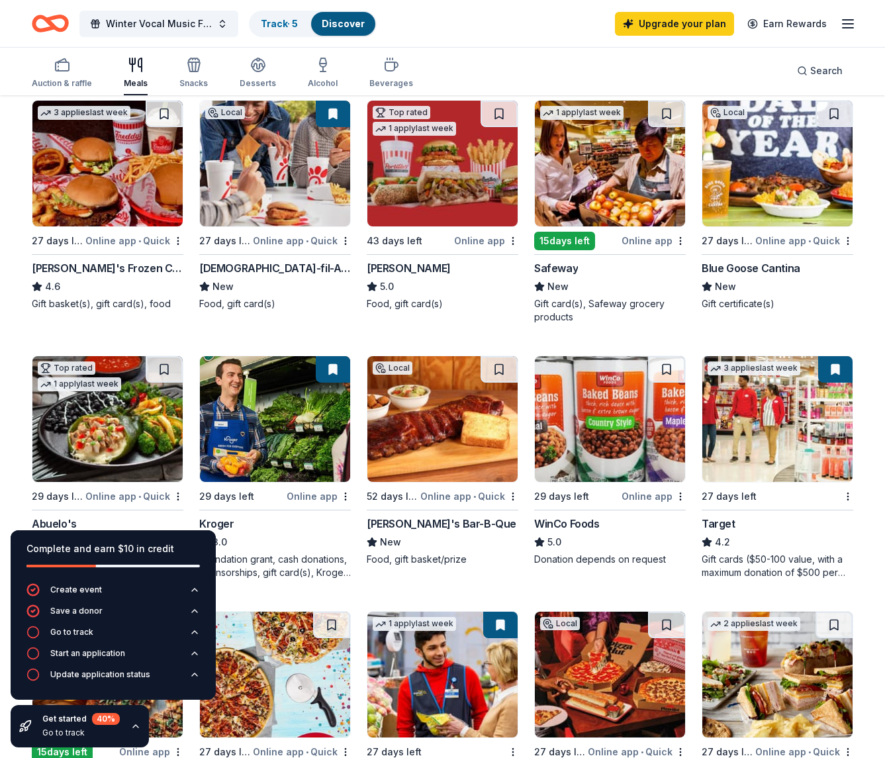
scroll to position [0, 0]
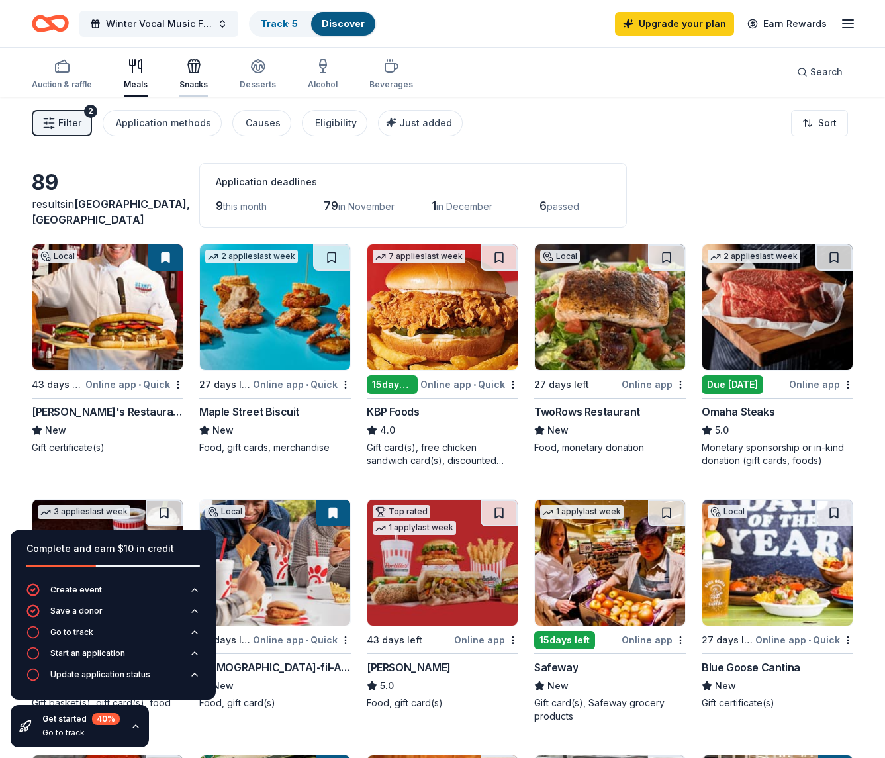
click at [192, 69] on icon "button" at bounding box center [192, 68] width 1 height 9
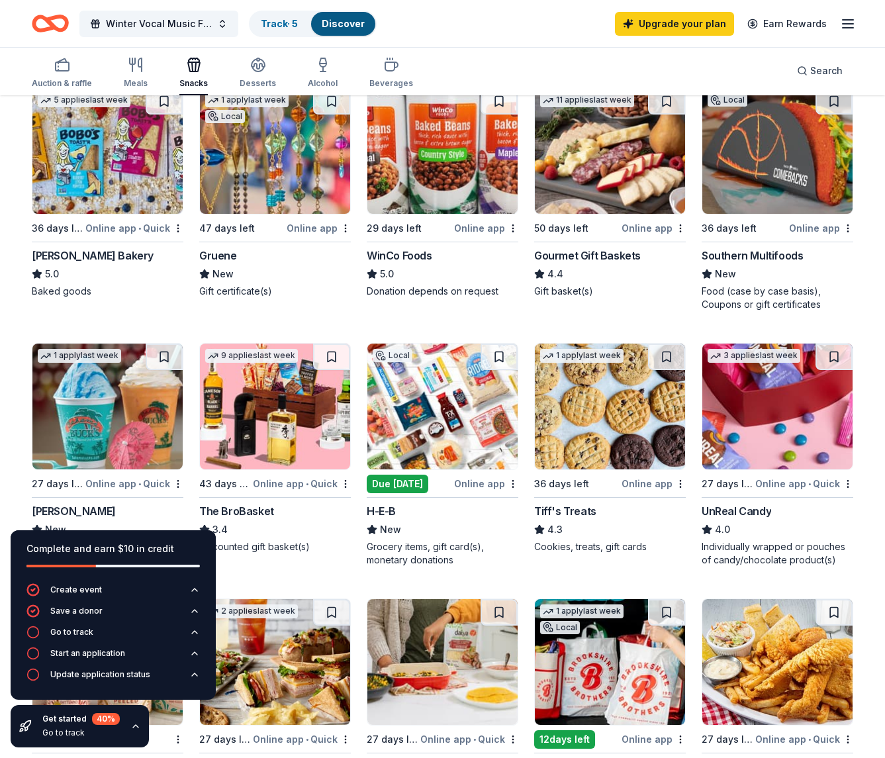
scroll to position [475, 0]
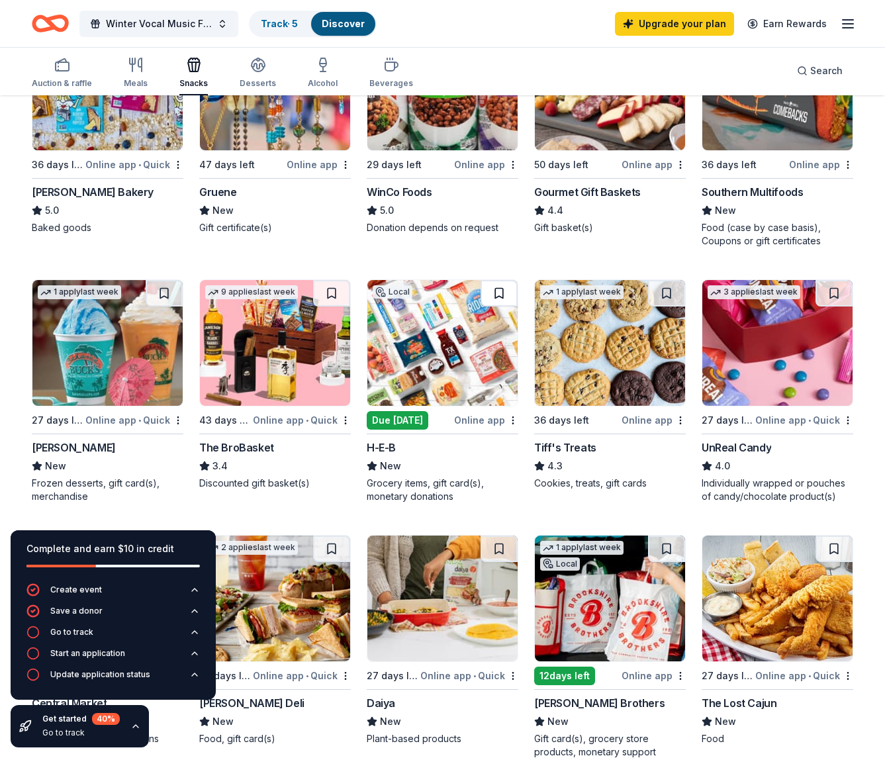
click at [498, 290] on button at bounding box center [498, 293] width 37 height 26
click at [667, 296] on button at bounding box center [666, 293] width 37 height 26
click at [837, 289] on button at bounding box center [833, 293] width 37 height 26
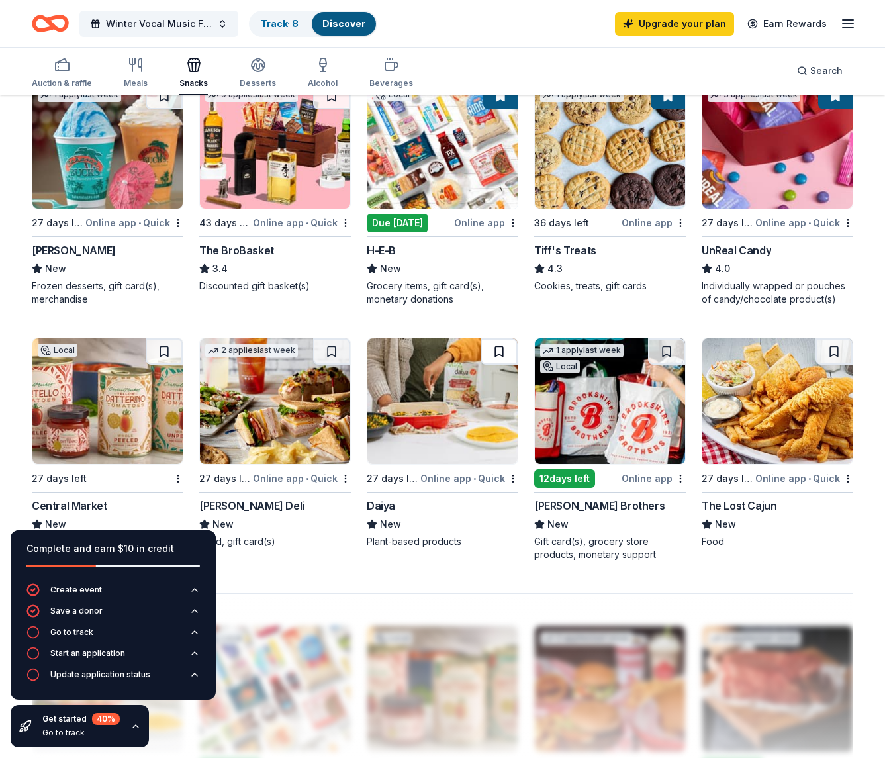
scroll to position [772, 0]
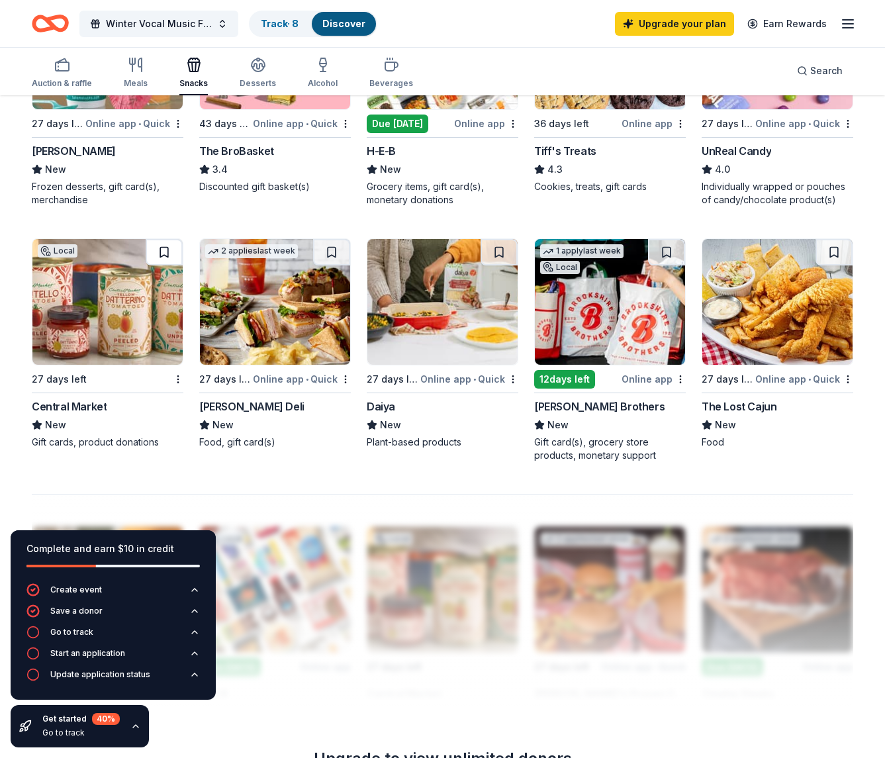
click at [165, 252] on button at bounding box center [164, 252] width 37 height 26
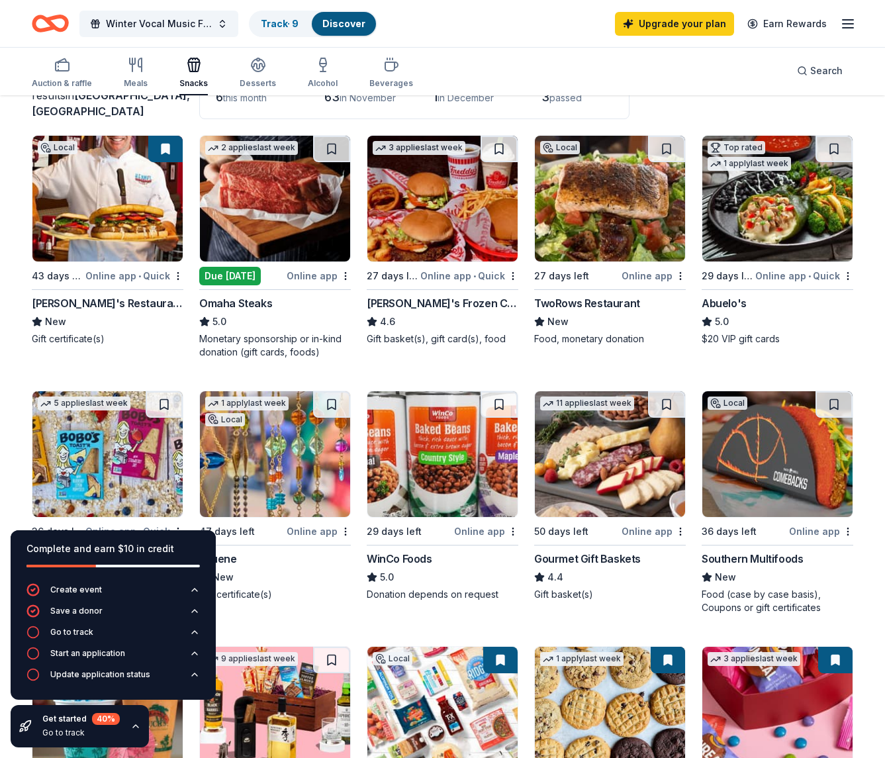
scroll to position [0, 0]
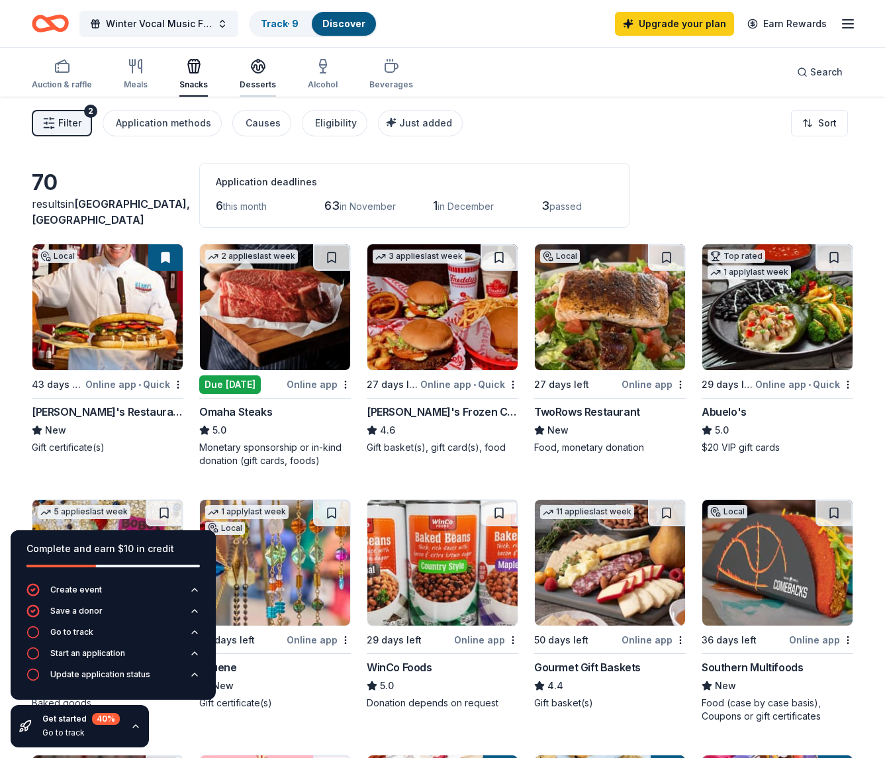
click at [253, 73] on icon "button" at bounding box center [258, 66] width 16 height 16
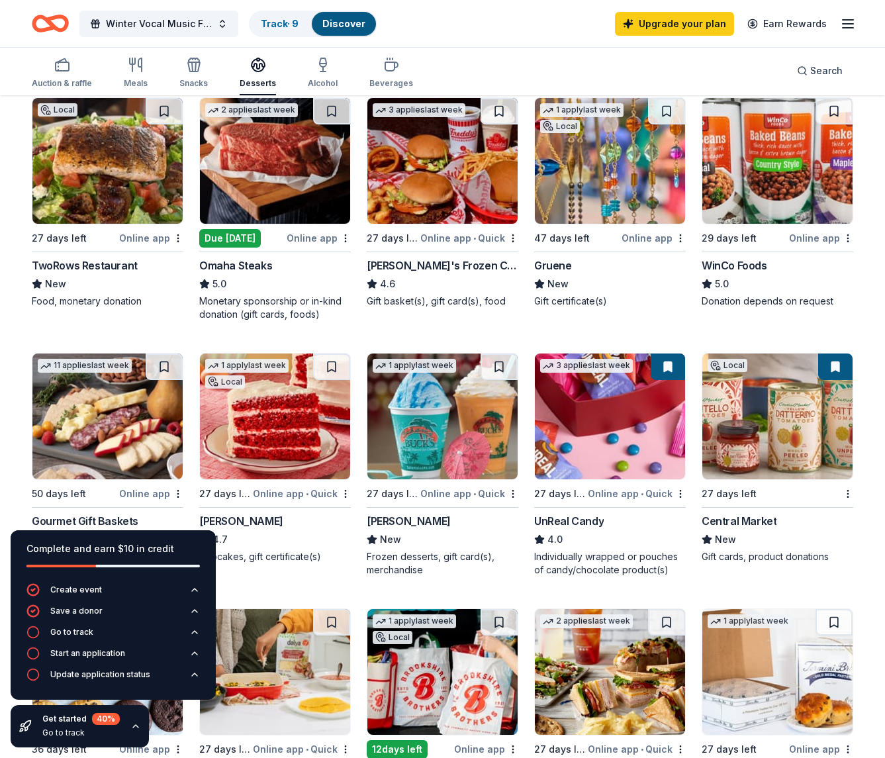
scroll to position [234, 0]
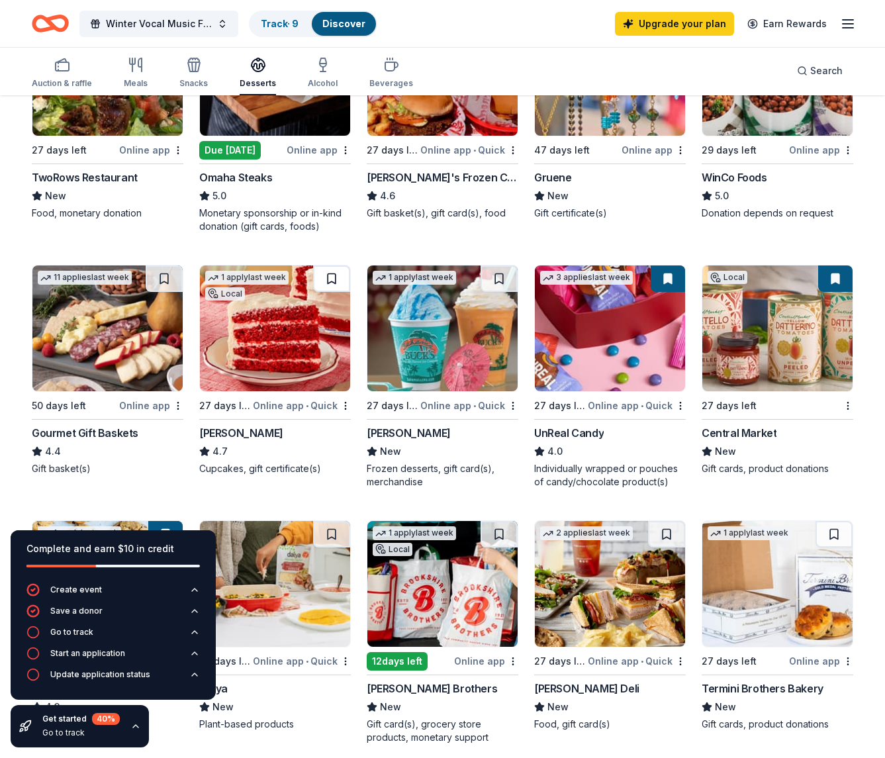
click at [334, 277] on button at bounding box center [331, 278] width 37 height 26
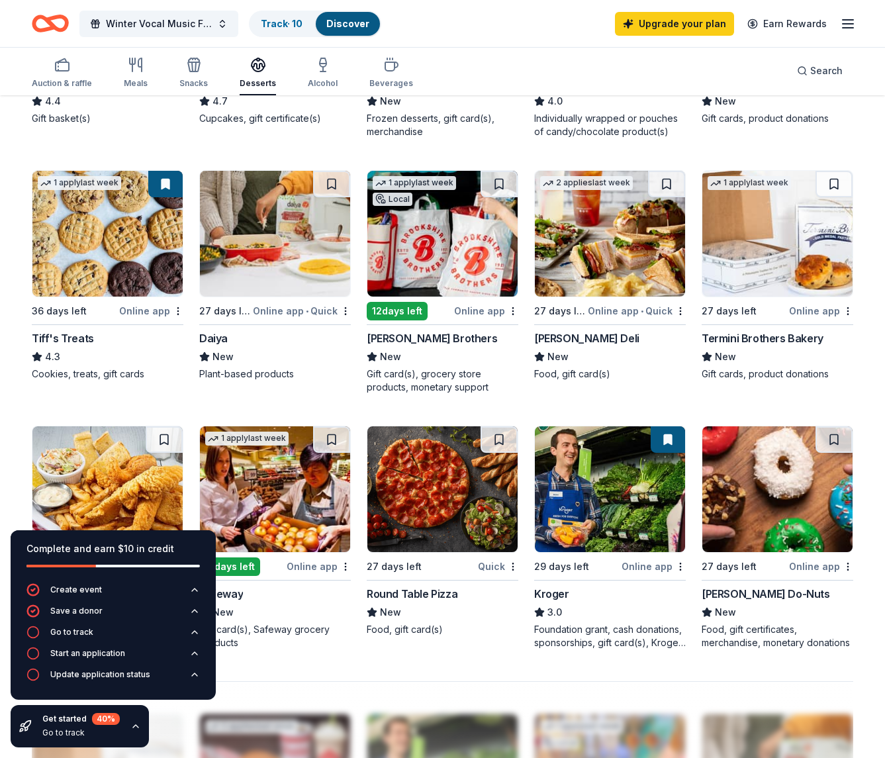
scroll to position [679, 0]
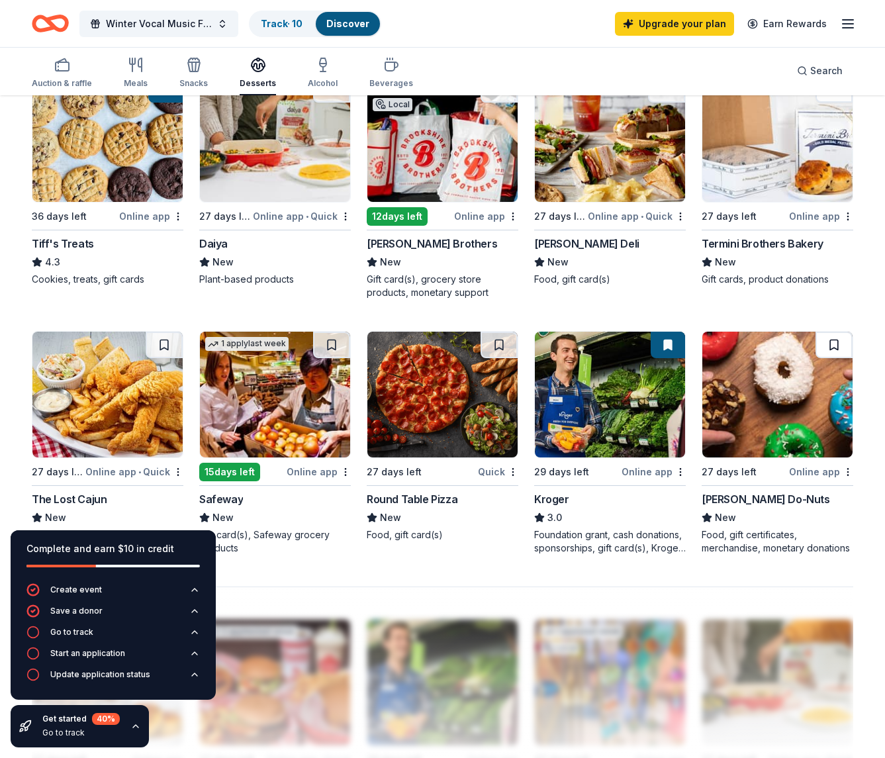
click at [827, 346] on button at bounding box center [833, 345] width 37 height 26
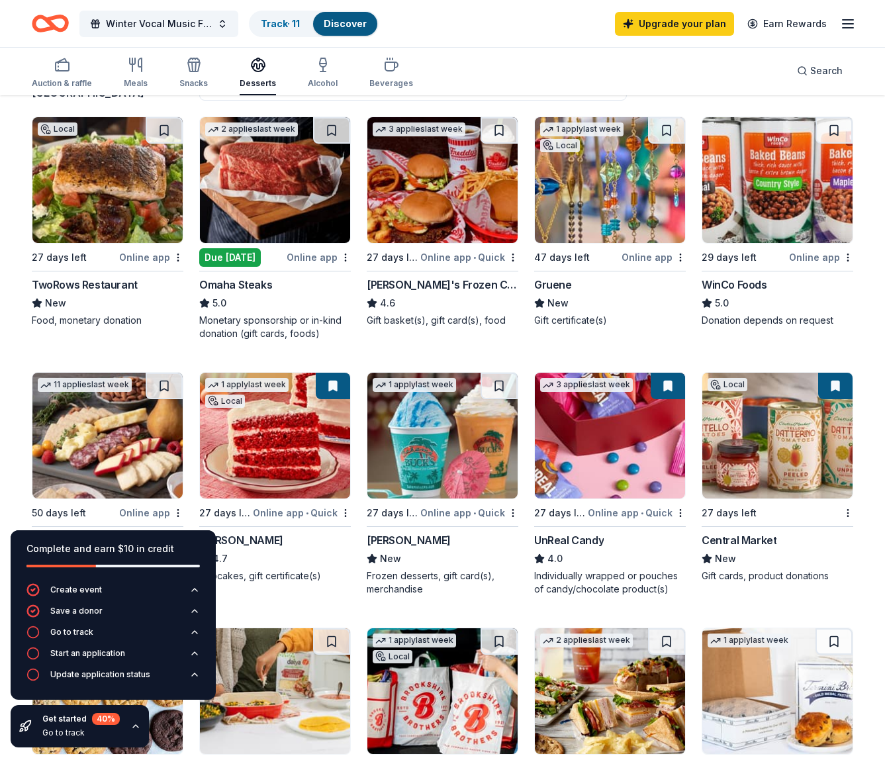
scroll to position [0, 0]
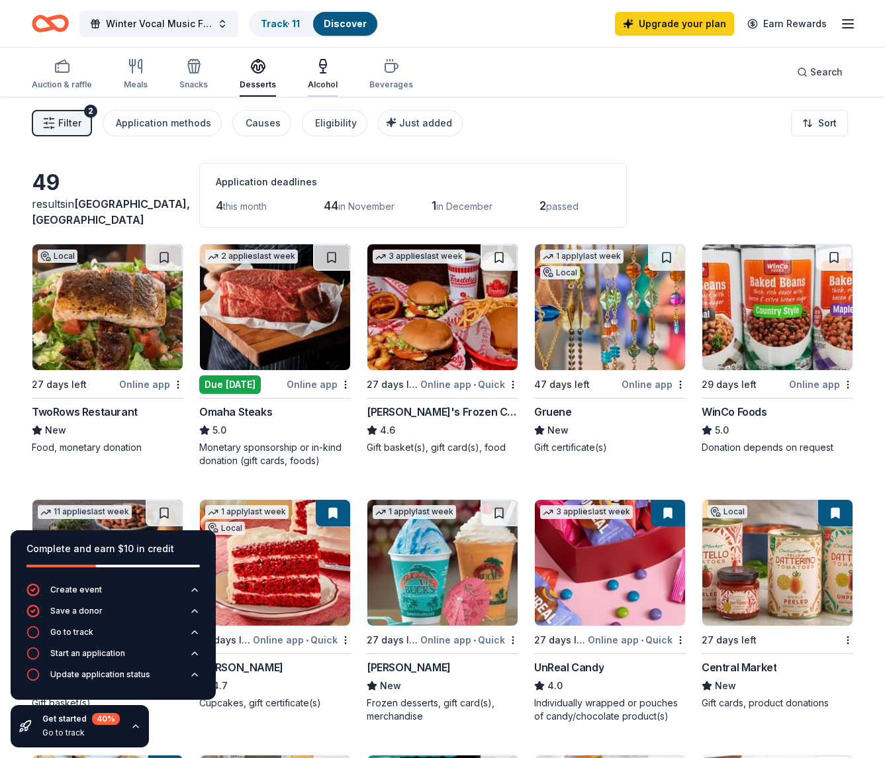
click at [315, 66] on icon "button" at bounding box center [323, 66] width 16 height 16
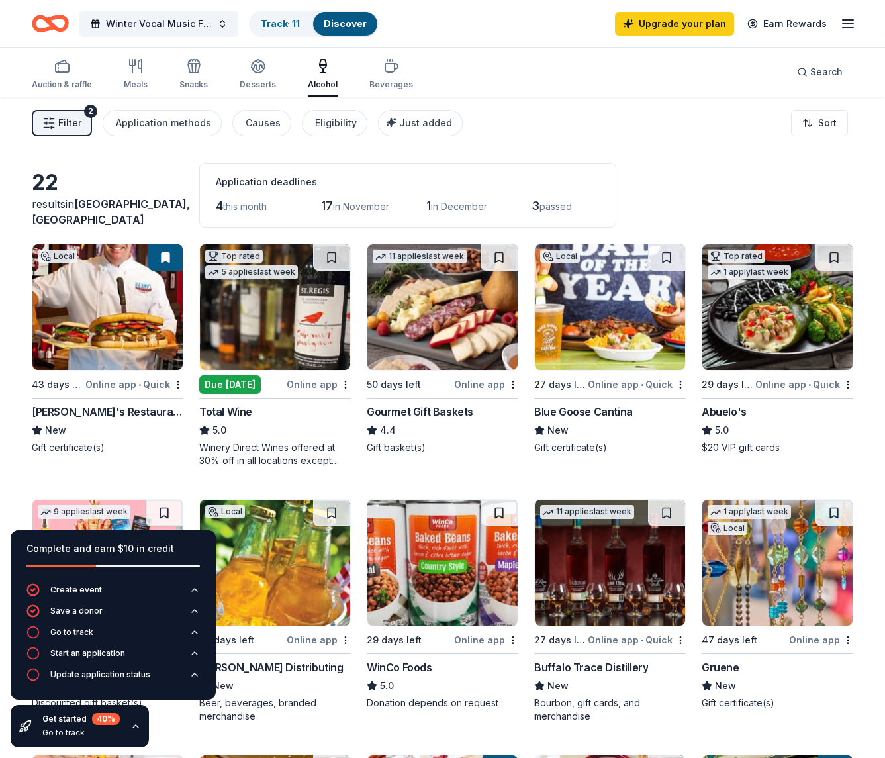
click at [352, 69] on div "Auction & raffle Meals Snacks Desserts Alcohol Beverages" at bounding box center [222, 75] width 381 height 44
click at [385, 68] on icon "button" at bounding box center [391, 68] width 13 height 9
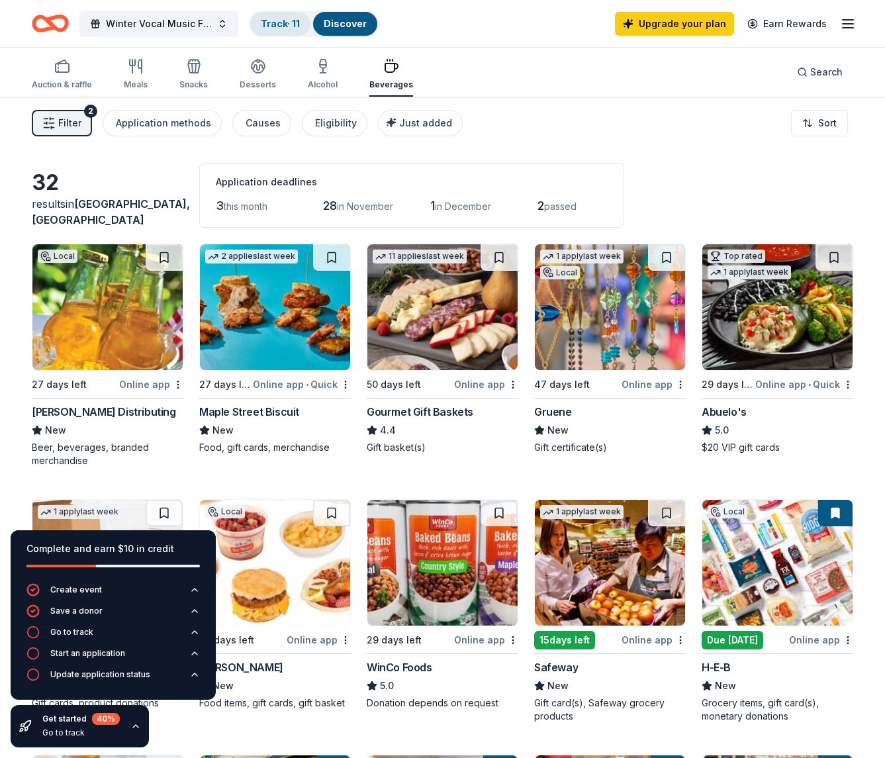
click at [283, 23] on link "Track · 11" at bounding box center [280, 23] width 39 height 11
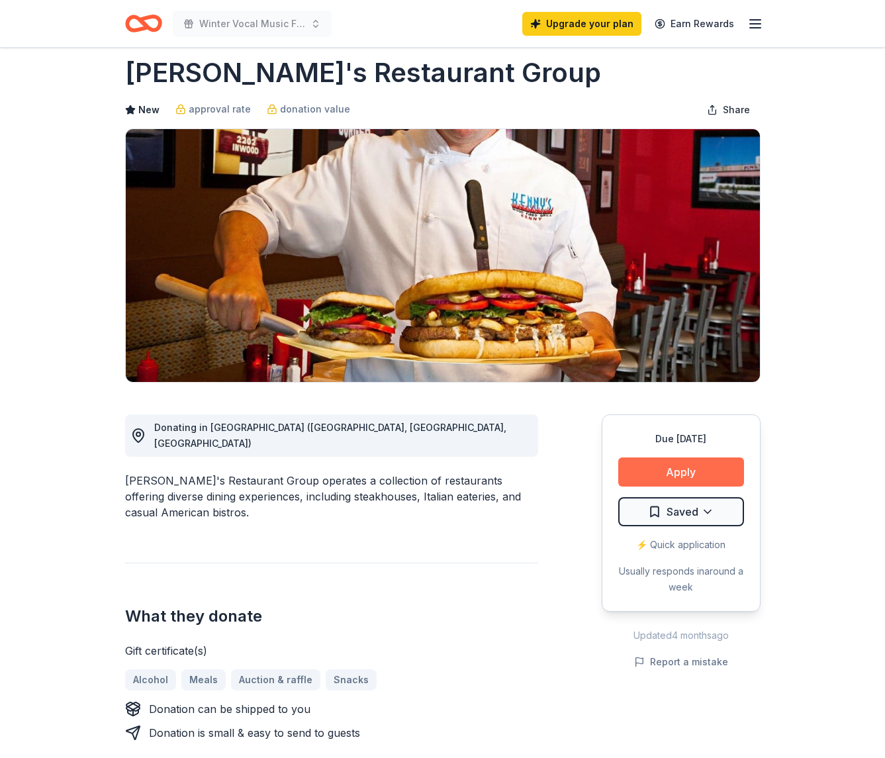
scroll to position [62, 0]
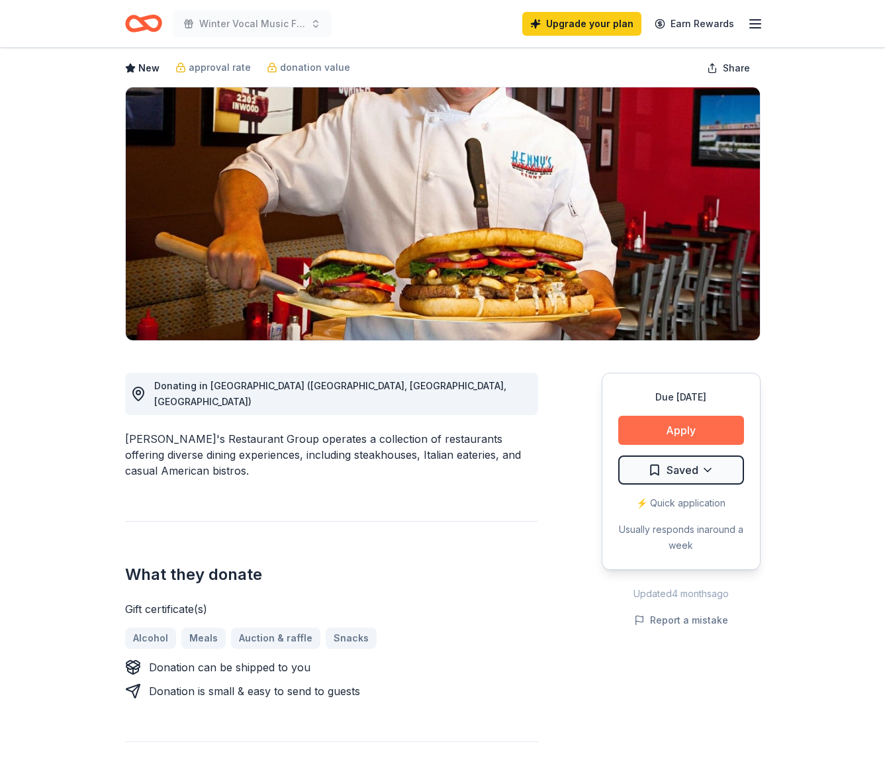
click at [690, 424] on button "Apply" at bounding box center [681, 430] width 126 height 29
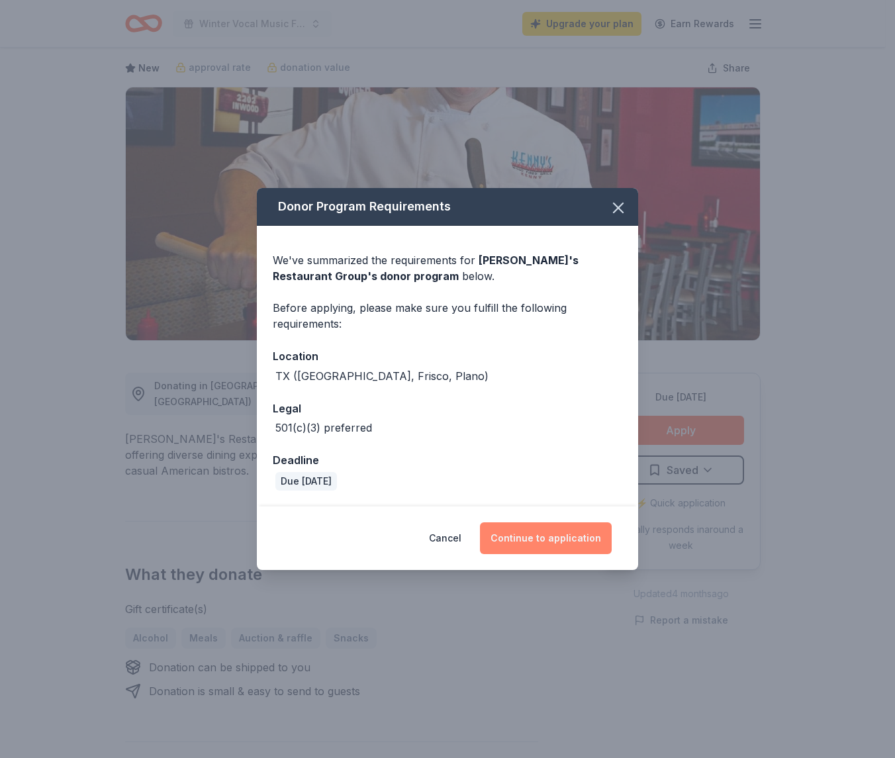
click at [534, 544] on button "Continue to application" at bounding box center [546, 538] width 132 height 32
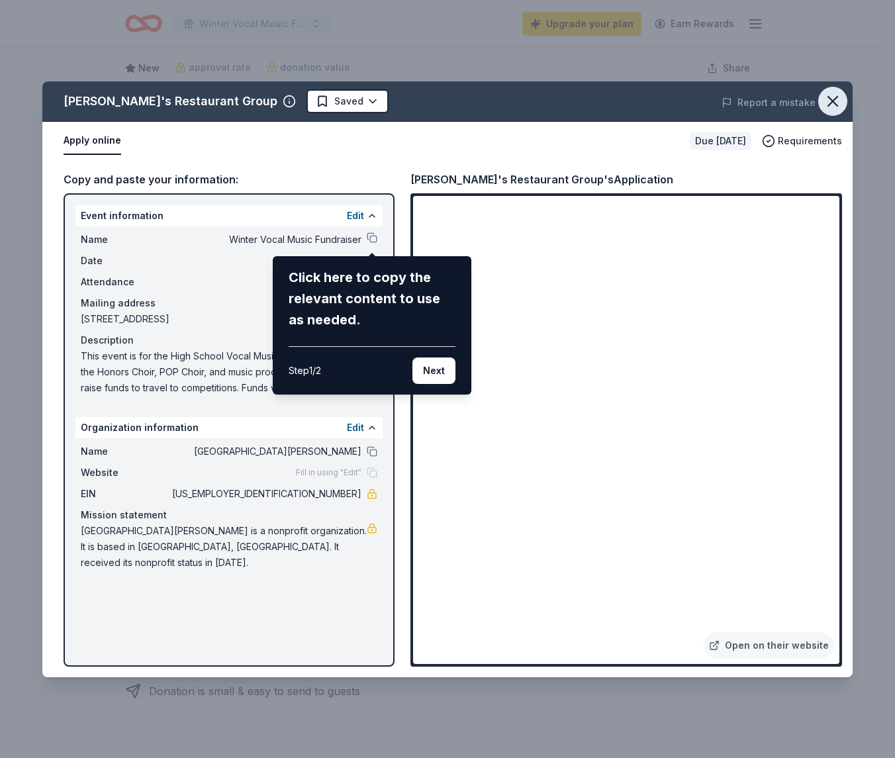
click at [832, 100] on icon "button" at bounding box center [832, 101] width 9 height 9
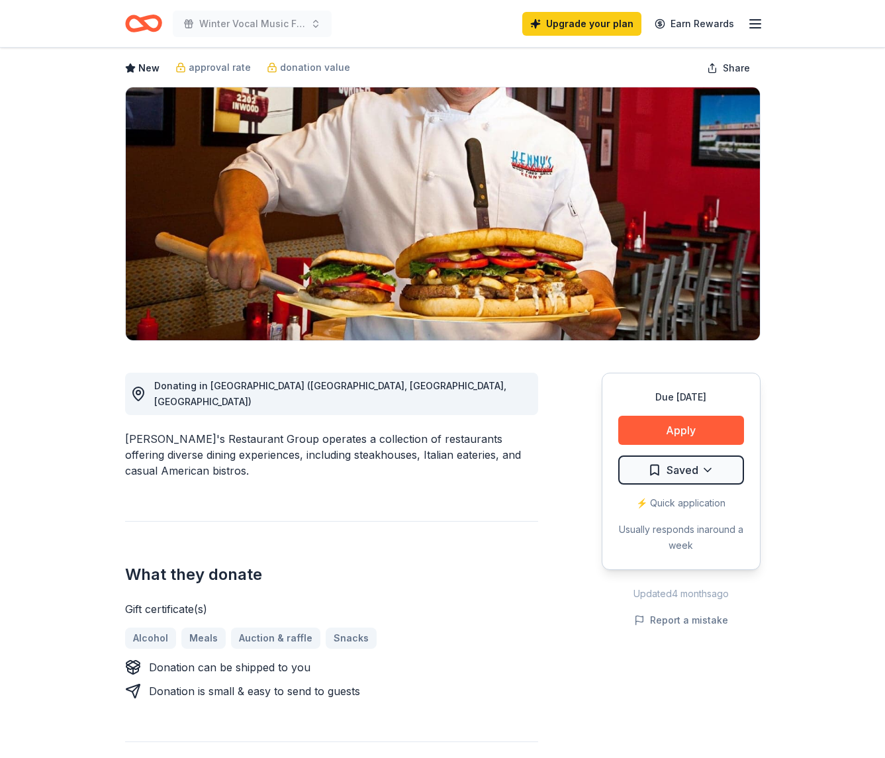
scroll to position [0, 0]
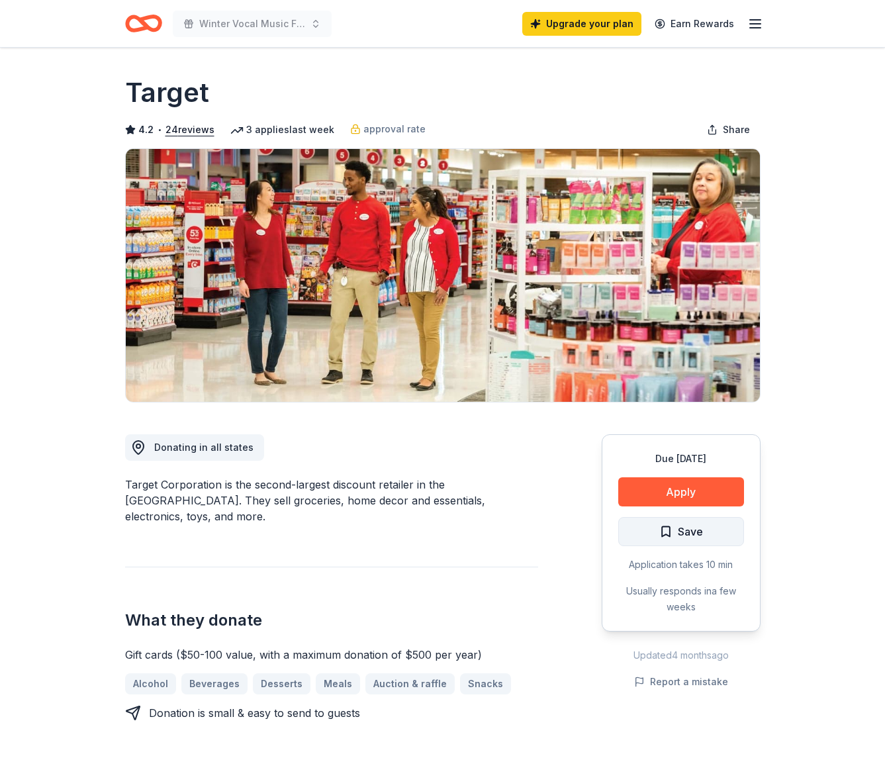
click at [694, 523] on span "Save" at bounding box center [690, 531] width 25 height 17
